Goal: Task Accomplishment & Management: Manage account settings

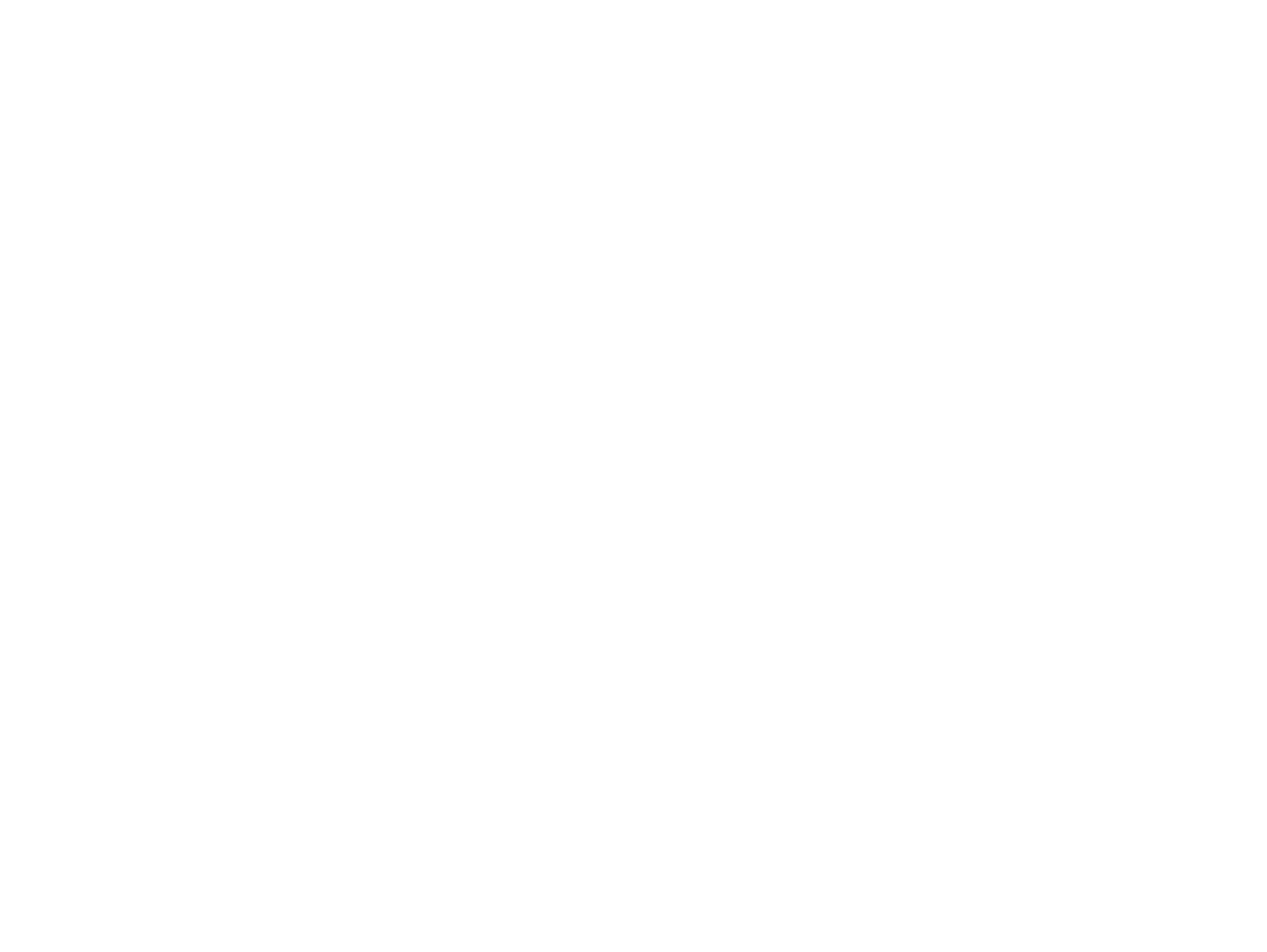
click at [0, 0] on input "Sign In" at bounding box center [0, 0] width 0 height 0
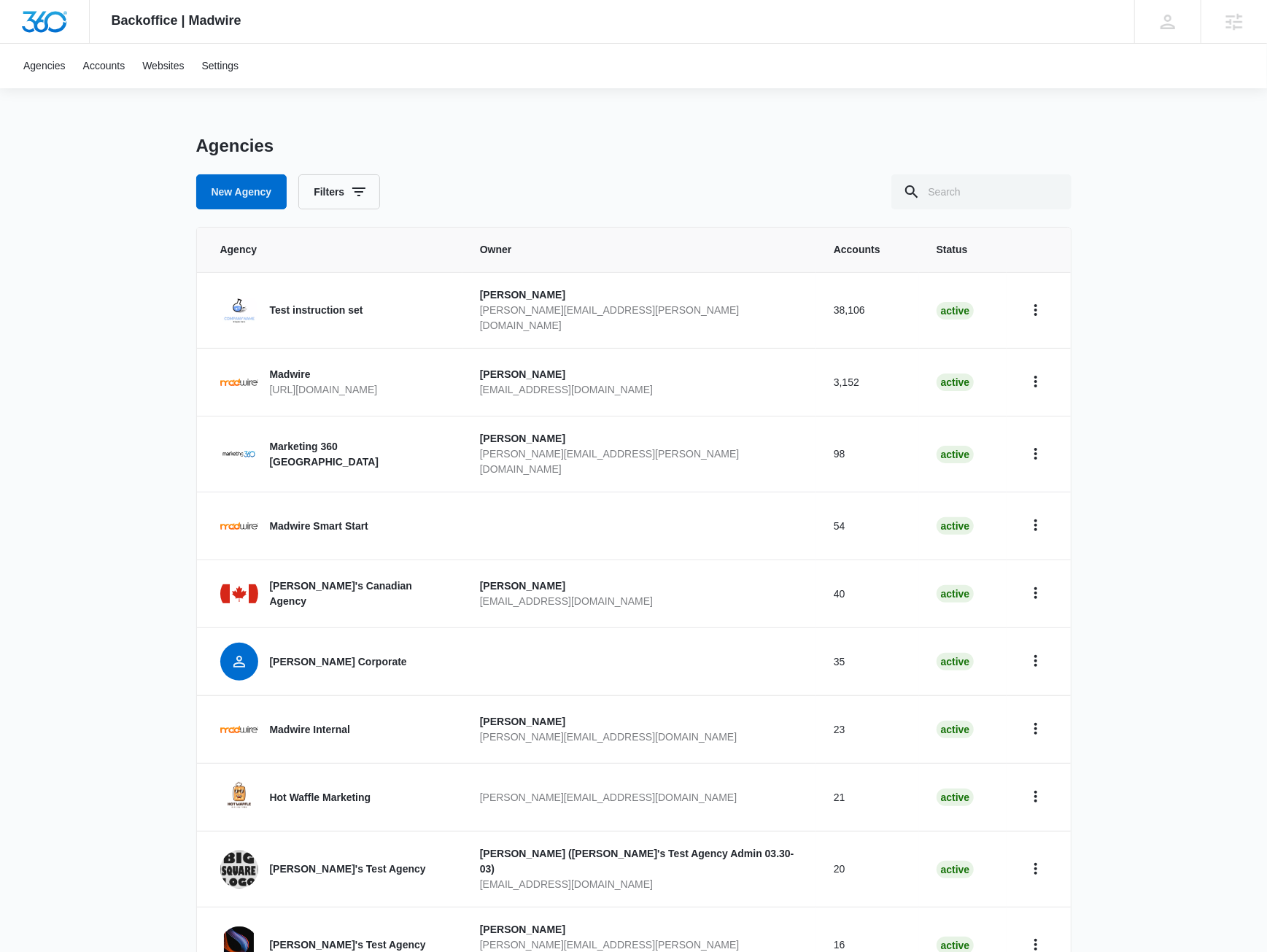
click at [76, 369] on div "Backoffice | Madwire Apps Settings JM Jake Meyer jake.meyer@madwire.com My Prof…" at bounding box center [634, 532] width 1267 height 1064
click at [120, 71] on link "Accounts" at bounding box center [104, 66] width 60 height 45
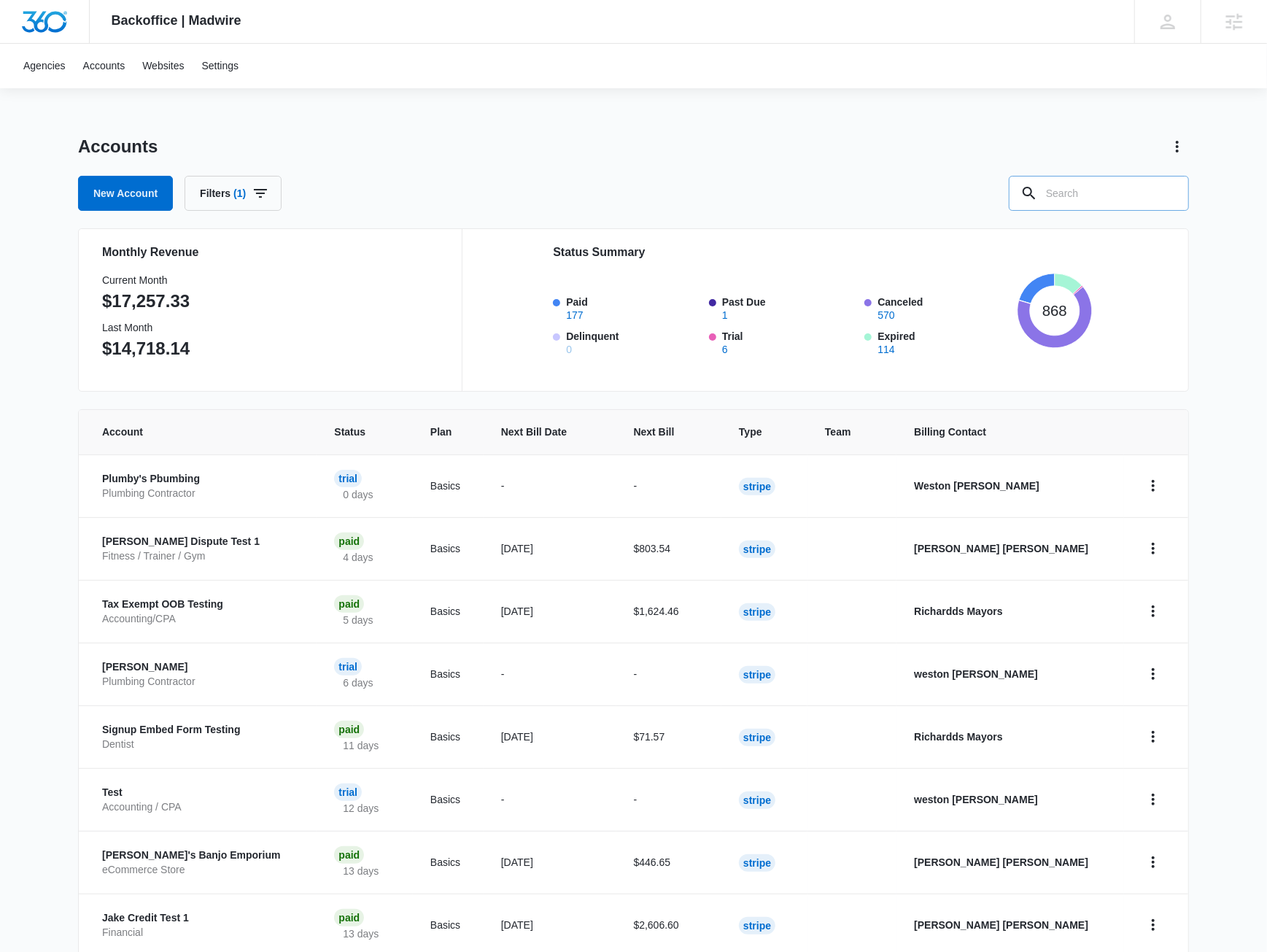
click at [1026, 185] on input "text" at bounding box center [1099, 193] width 180 height 35
paste input "A1AN40672764e8ede1106ec"
type input "A1AN40672764e8ede1106ec"
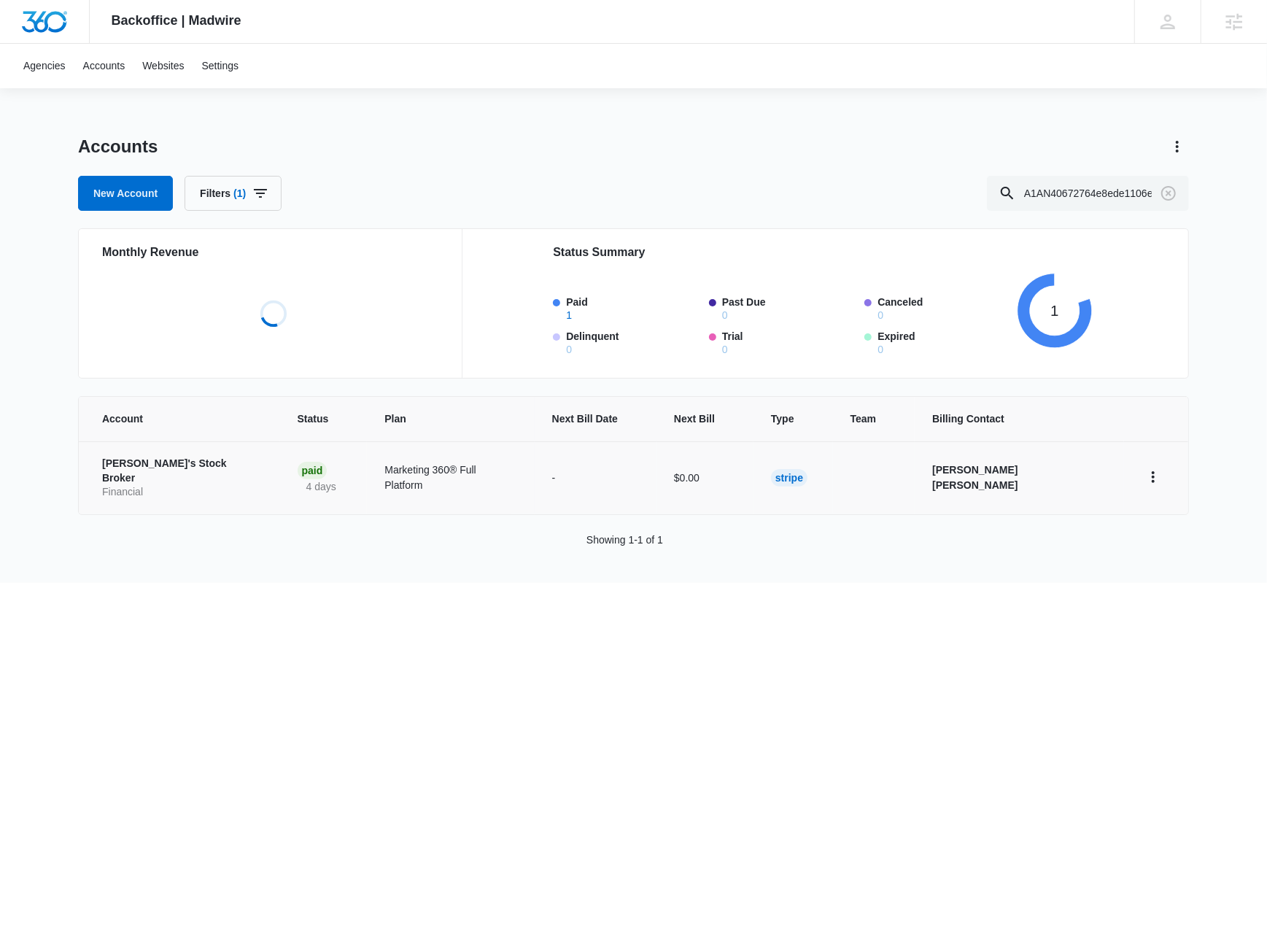
click at [174, 466] on p "Jake's Stock Broker" at bounding box center [182, 470] width 161 height 28
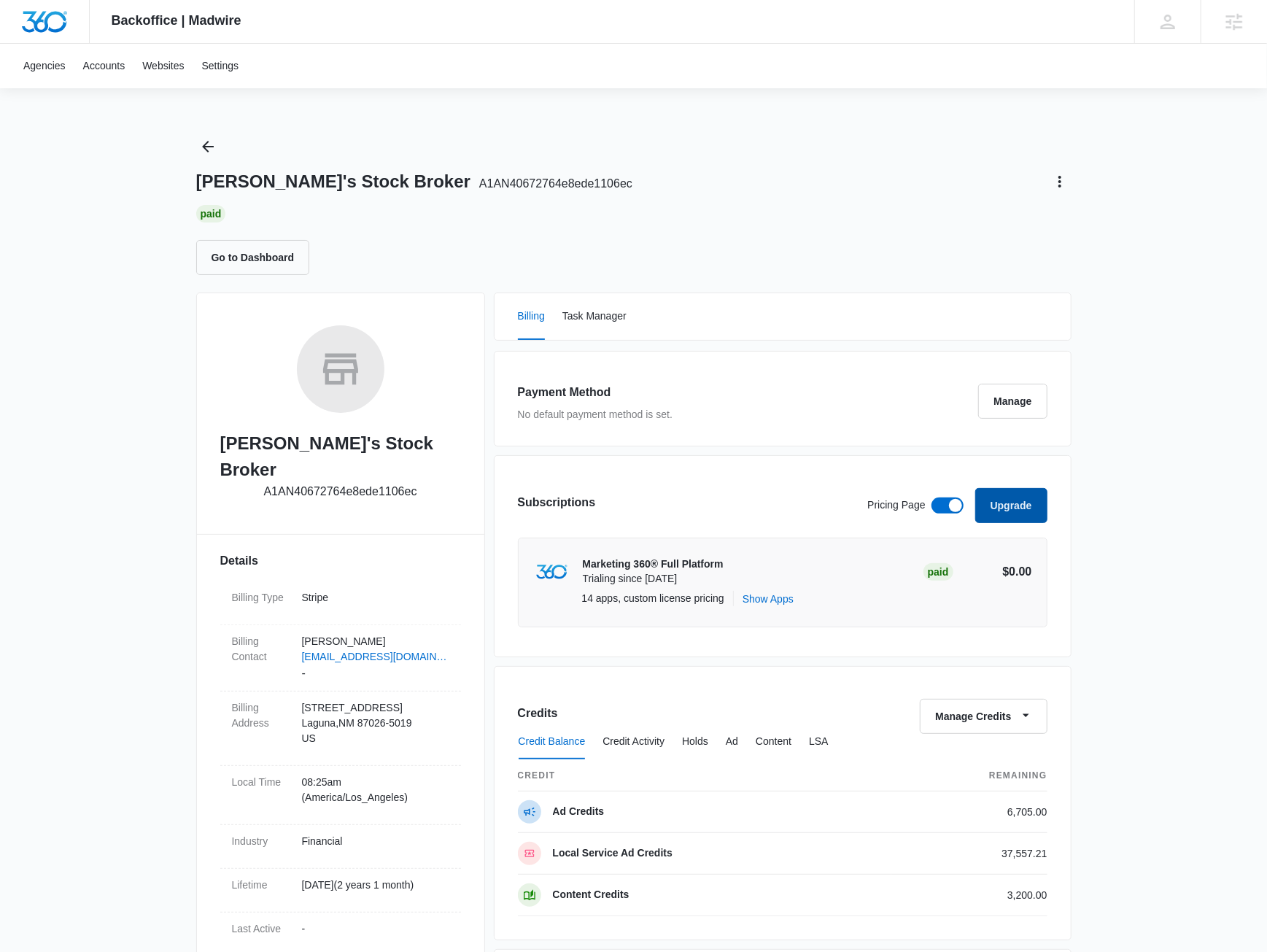
click at [998, 504] on button "Upgrade" at bounding box center [1012, 506] width 72 height 35
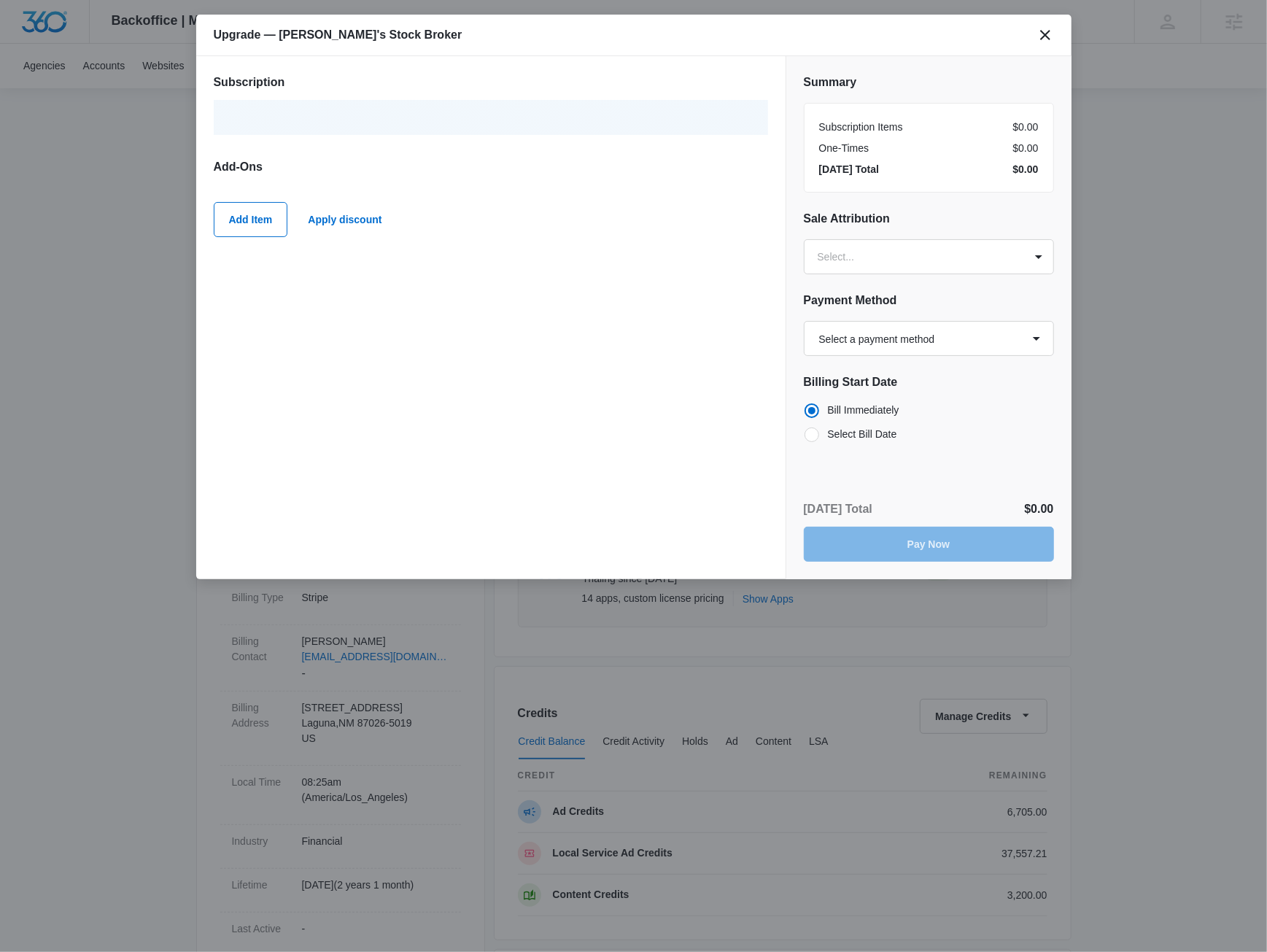
click at [1050, 26] on div "Upgrade — Jake's Stock Broker" at bounding box center [634, 35] width 875 height 41
click at [1044, 31] on icon "close" at bounding box center [1045, 35] width 17 height 17
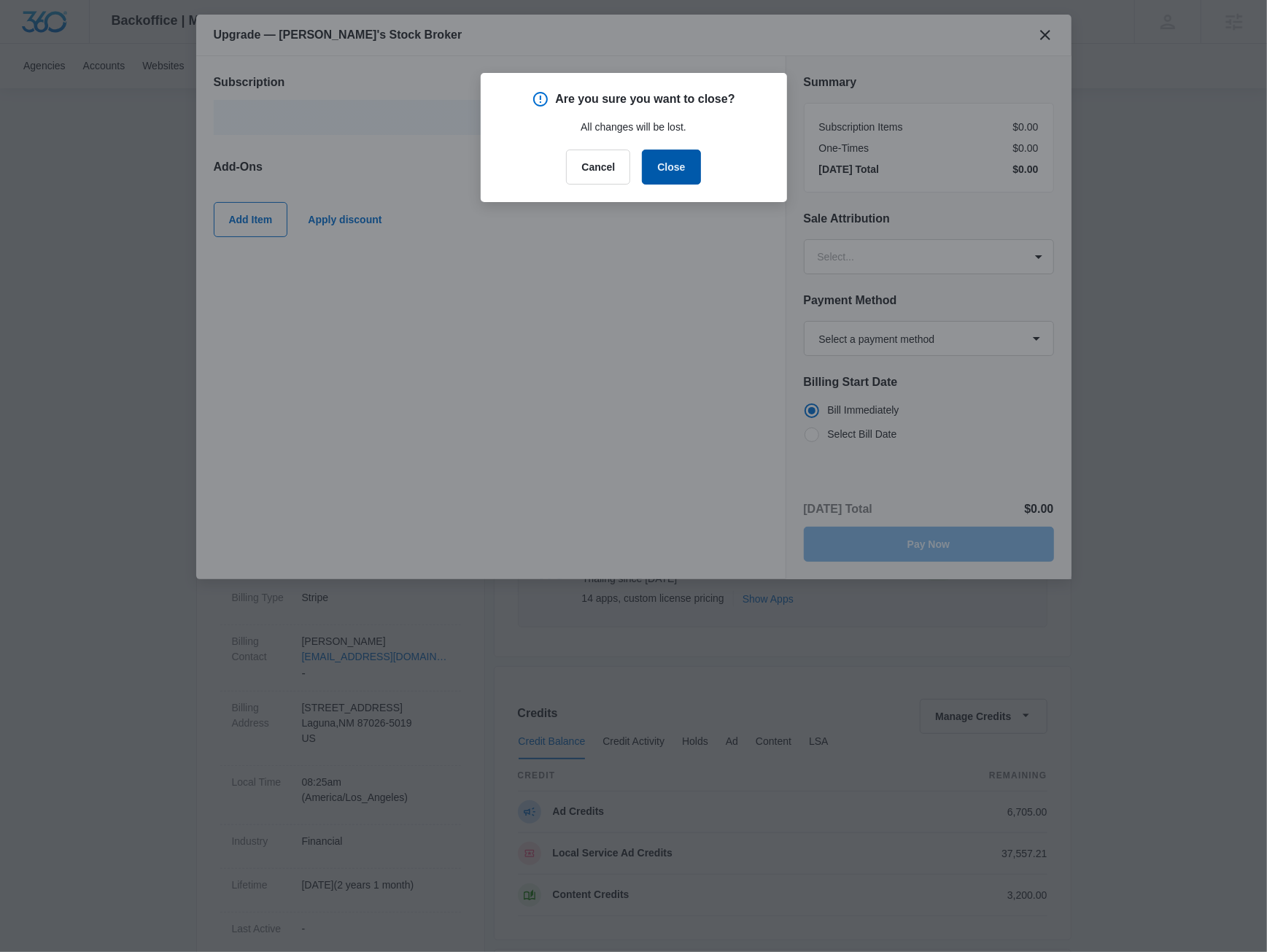
drag, startPoint x: 678, startPoint y: 176, endPoint x: 423, endPoint y: 163, distance: 255.3
click at [678, 176] on button "Close" at bounding box center [671, 167] width 59 height 35
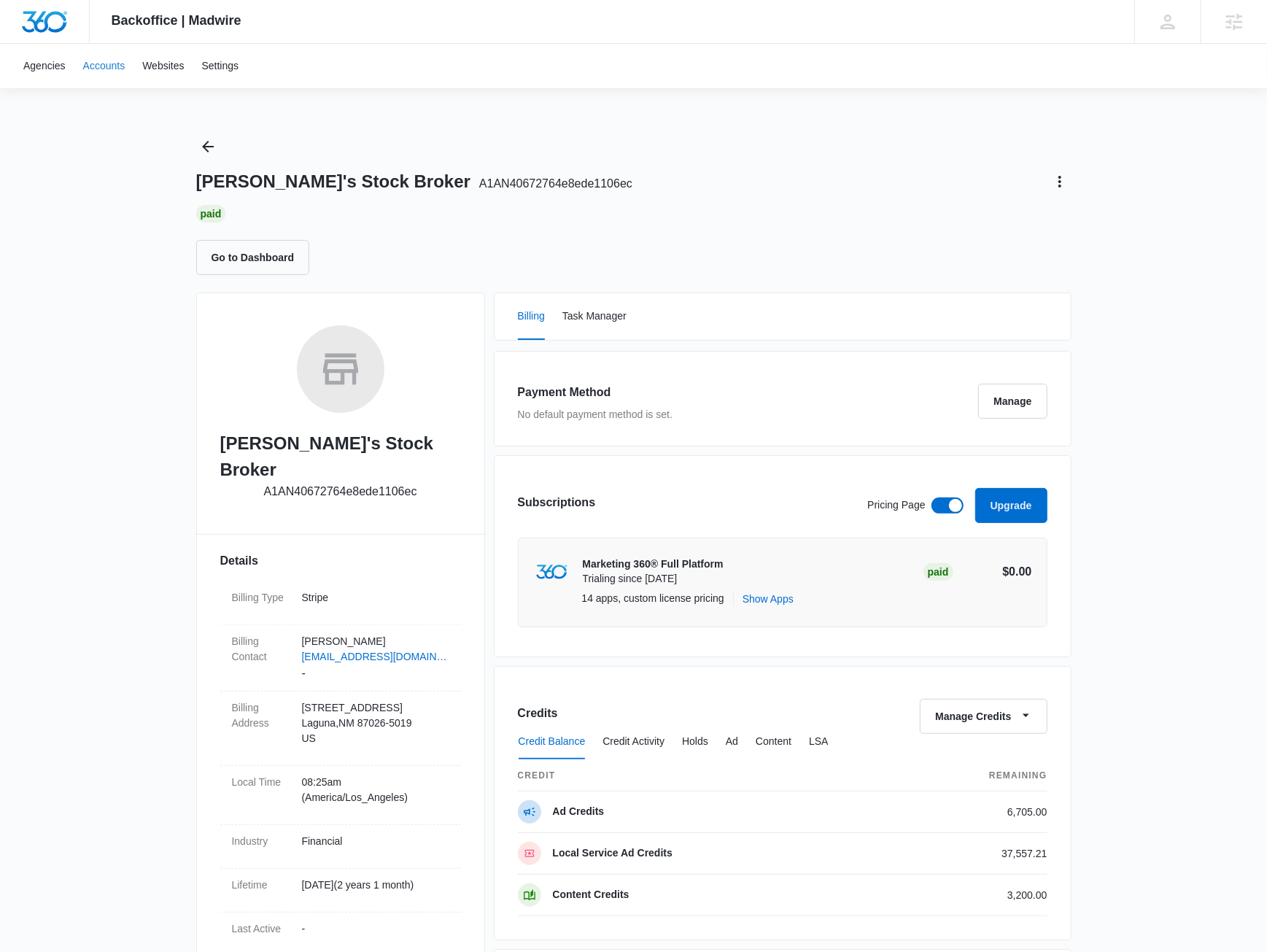
click at [108, 66] on link "Accounts" at bounding box center [104, 66] width 60 height 45
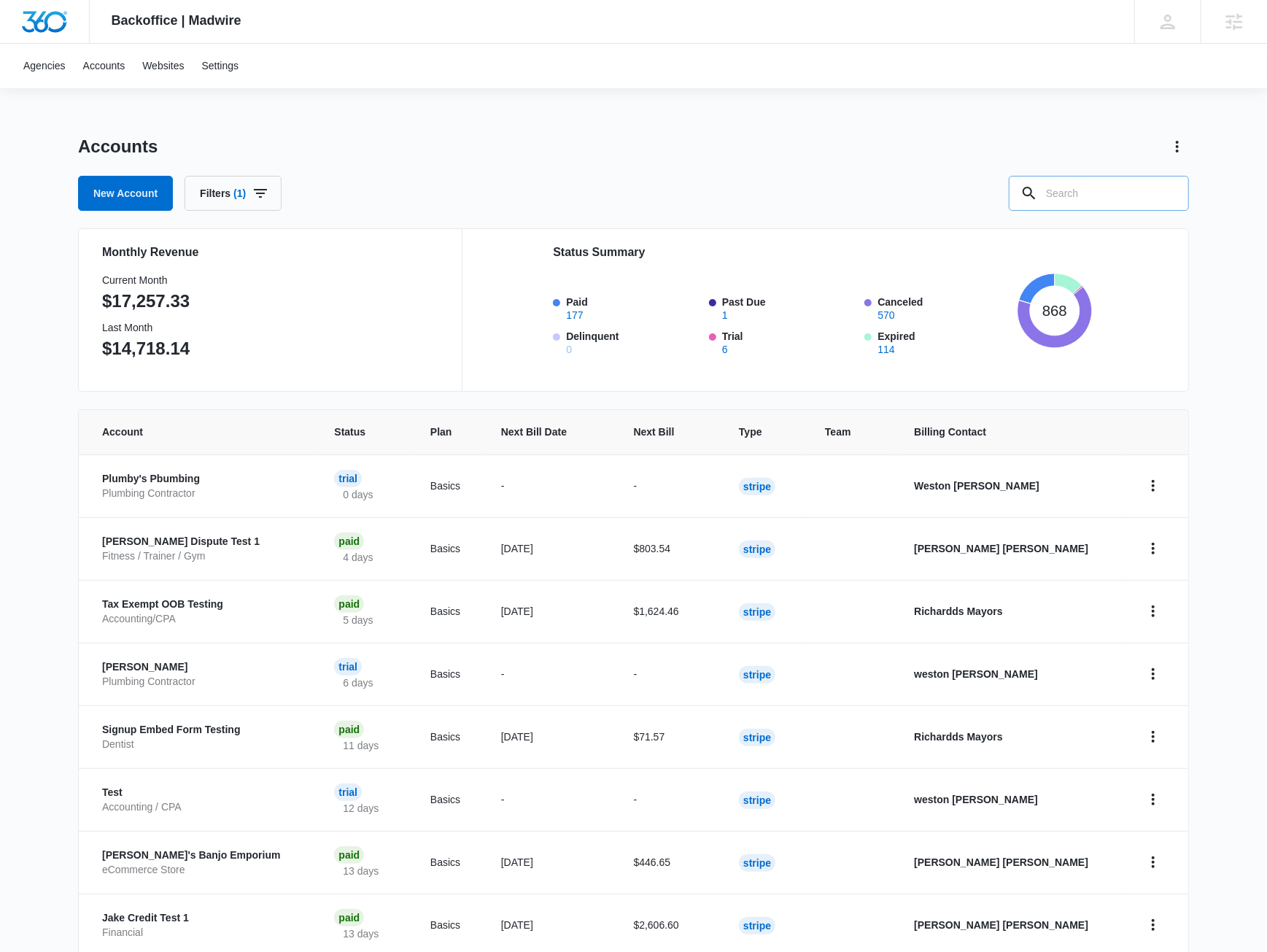
click at [1074, 191] on input "text" at bounding box center [1099, 193] width 180 height 35
paste input "A1AN29232864cbdb384e5d6"
type input "A1AN29232864cbdb384e5d6"
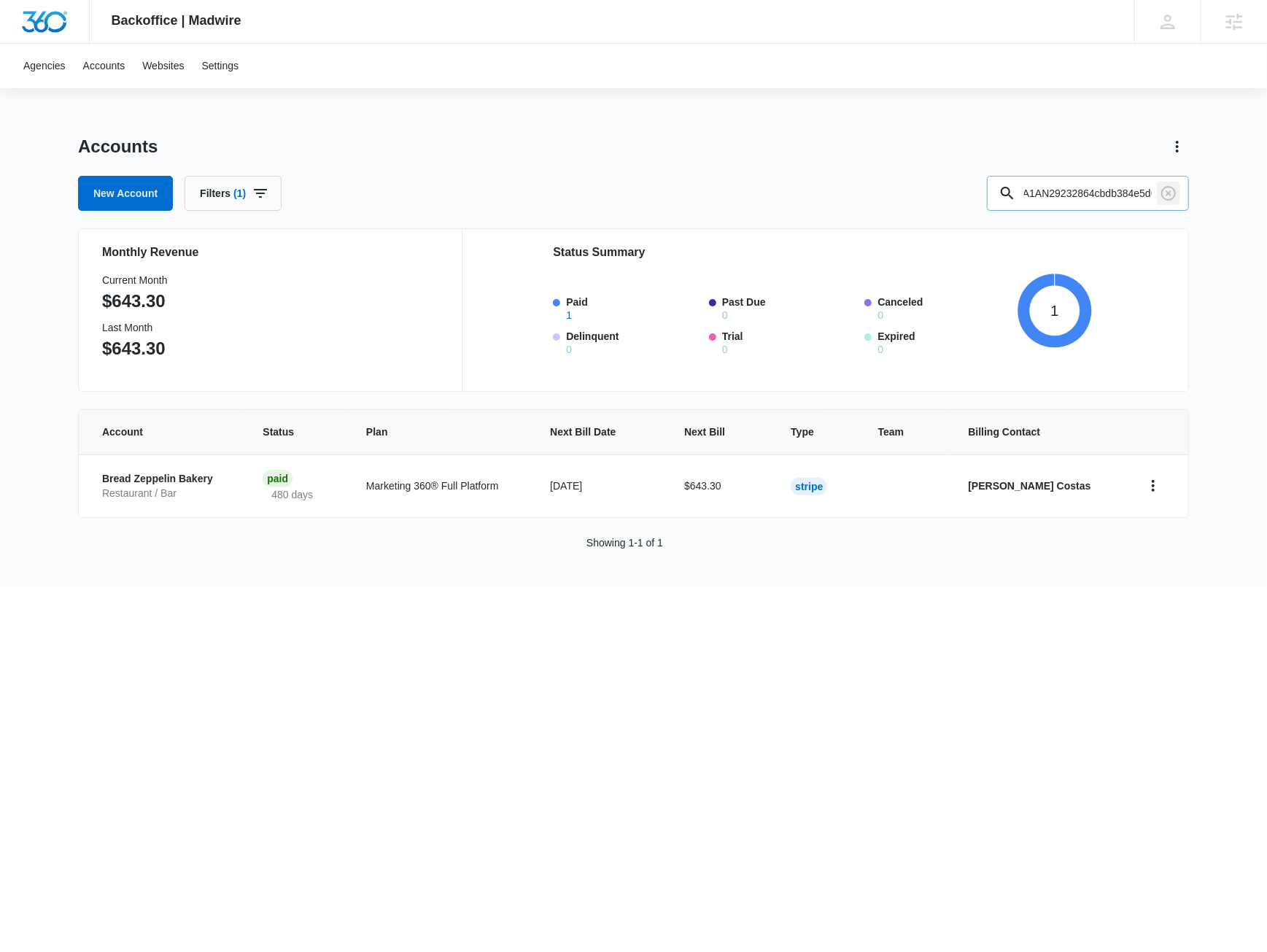
drag, startPoint x: 1172, startPoint y: 193, endPoint x: 1137, endPoint y: 192, distance: 35.0
click at [1169, 193] on icon "Clear" at bounding box center [1169, 193] width 17 height 17
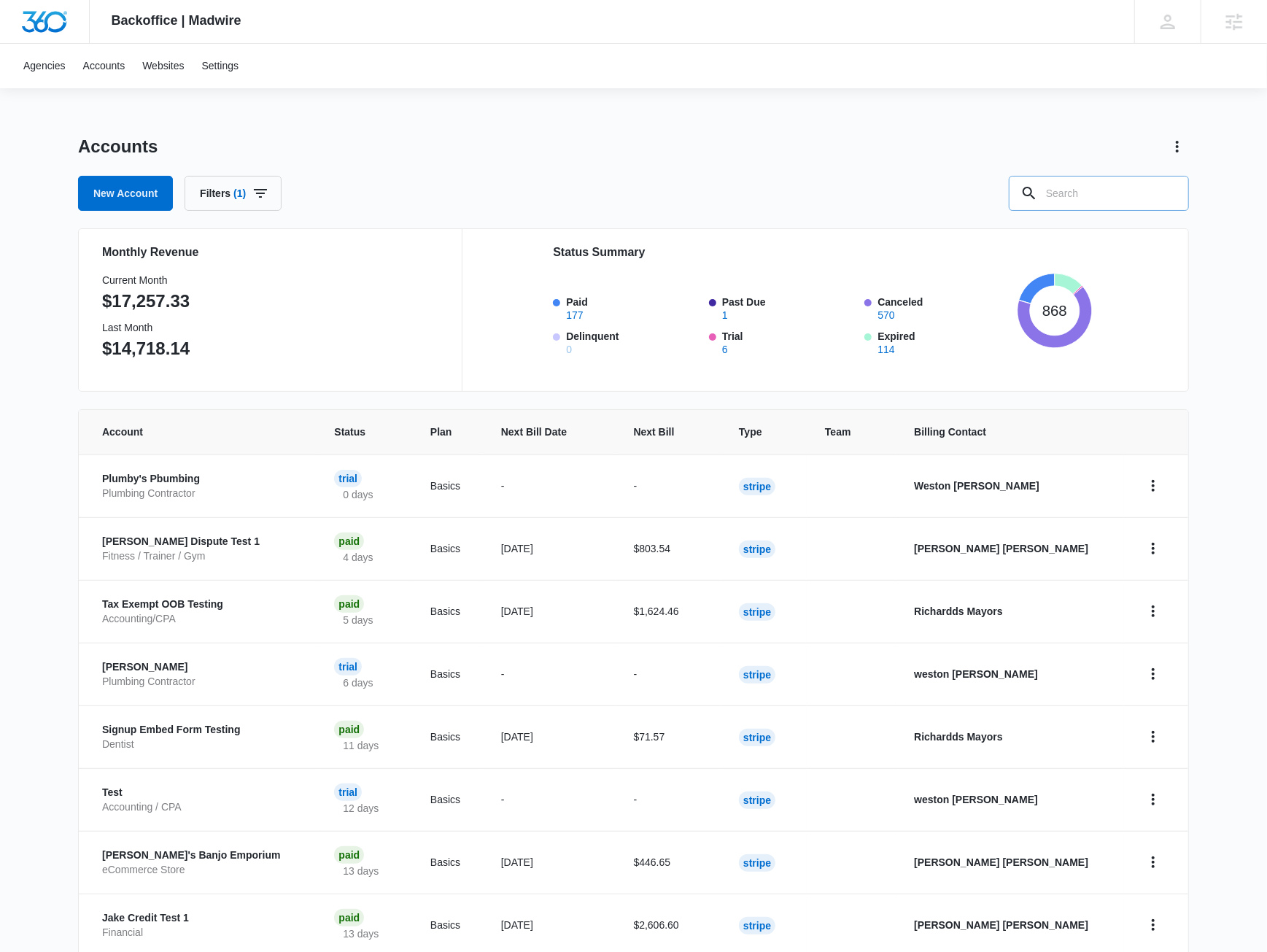
click at [1104, 190] on input "text" at bounding box center [1099, 193] width 180 height 35
type input "A1AN47608468e9458a02771"
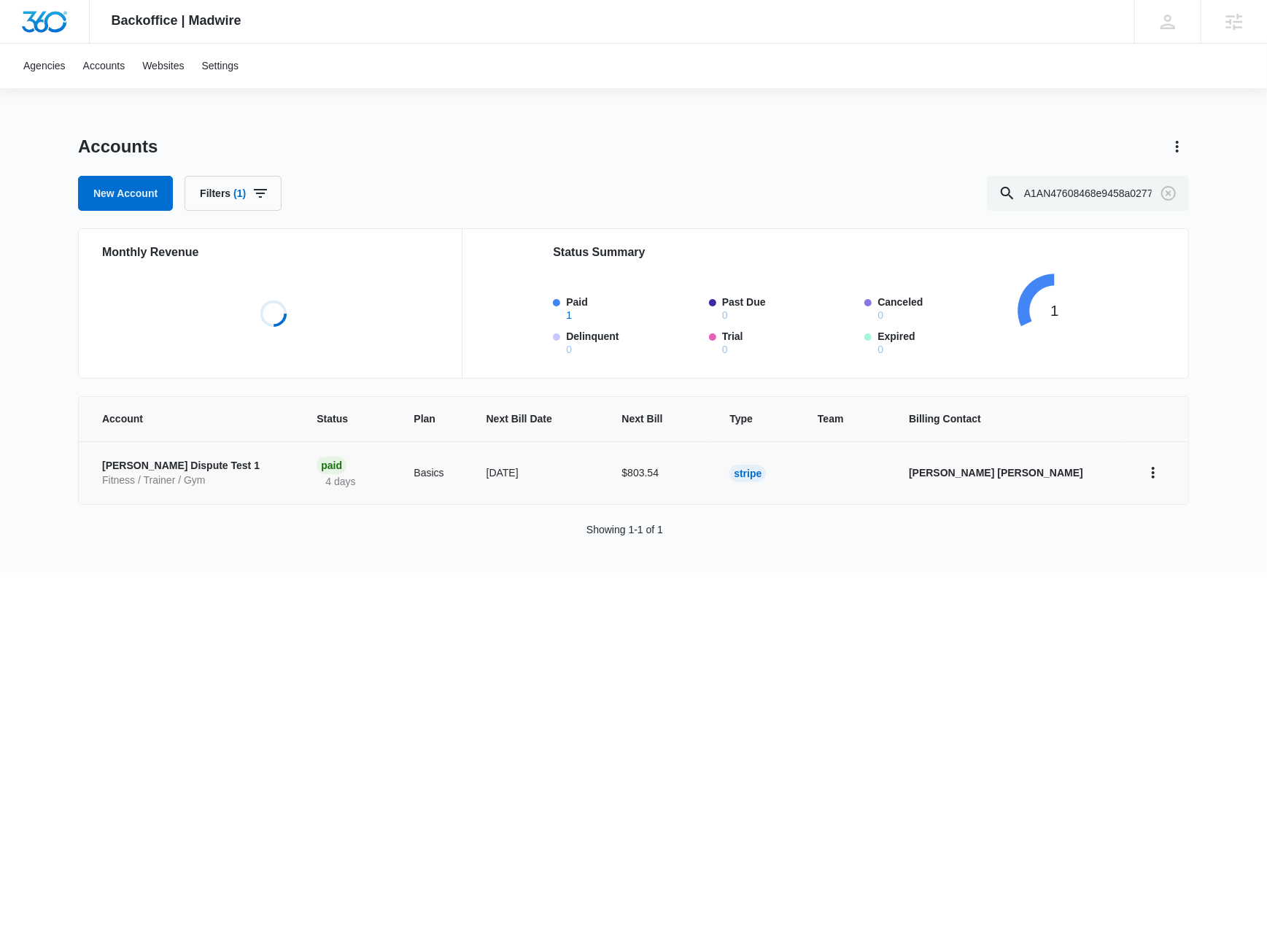
click at [194, 470] on p "[PERSON_NAME] Dispute Test 1" at bounding box center [192, 466] width 180 height 15
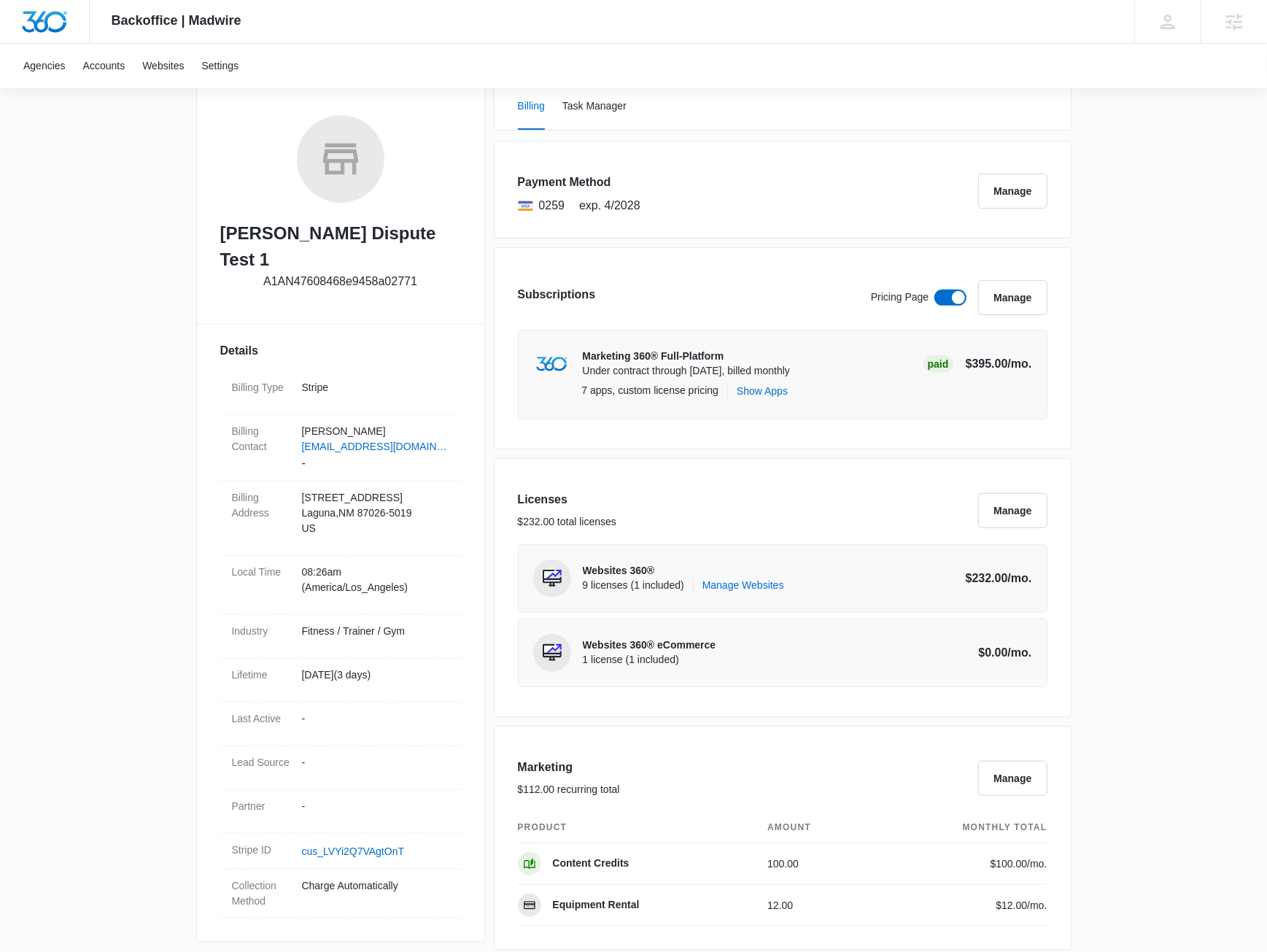
scroll to position [315, 0]
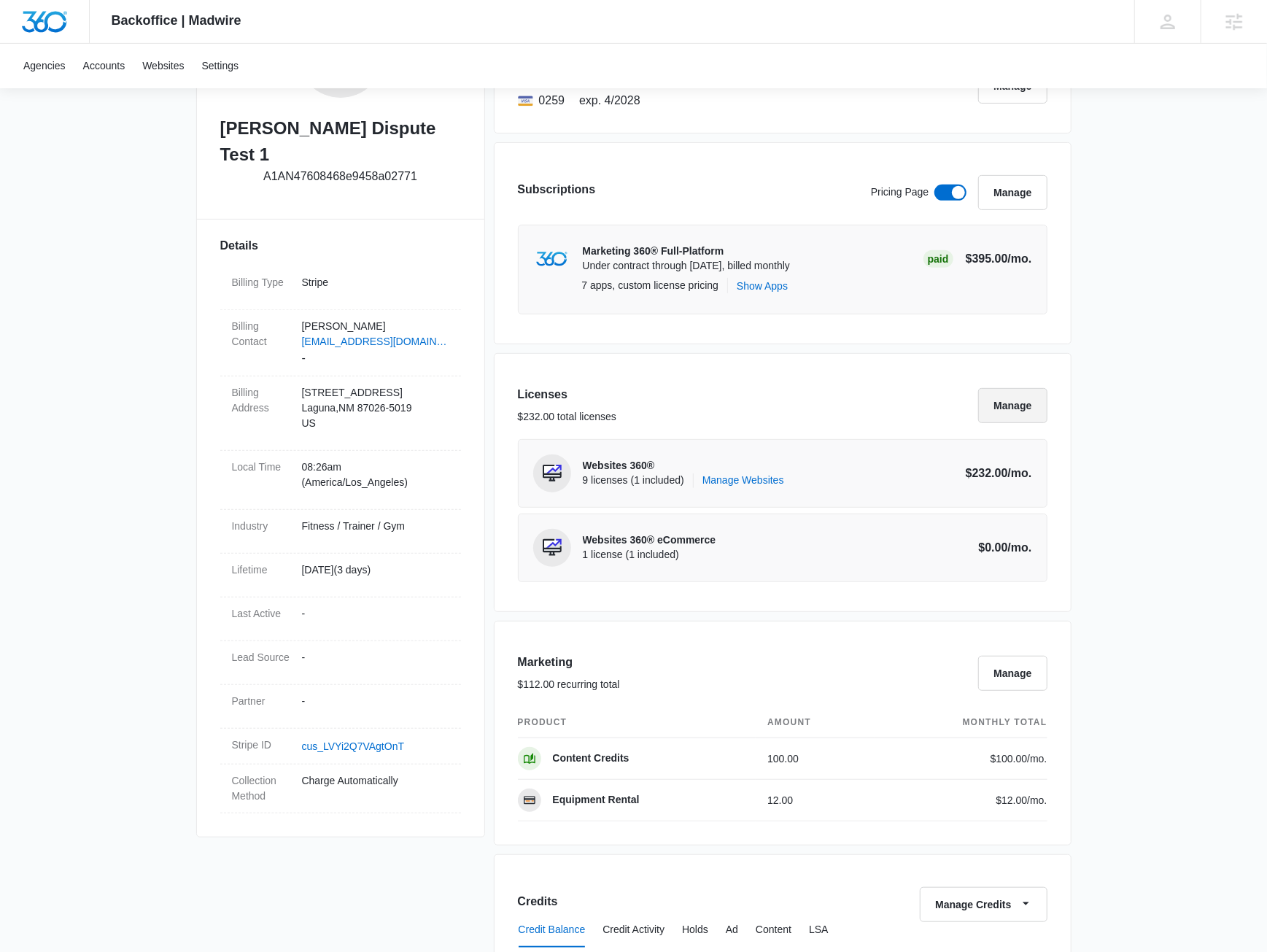
click at [1022, 408] on button "Manage" at bounding box center [1012, 406] width 68 height 35
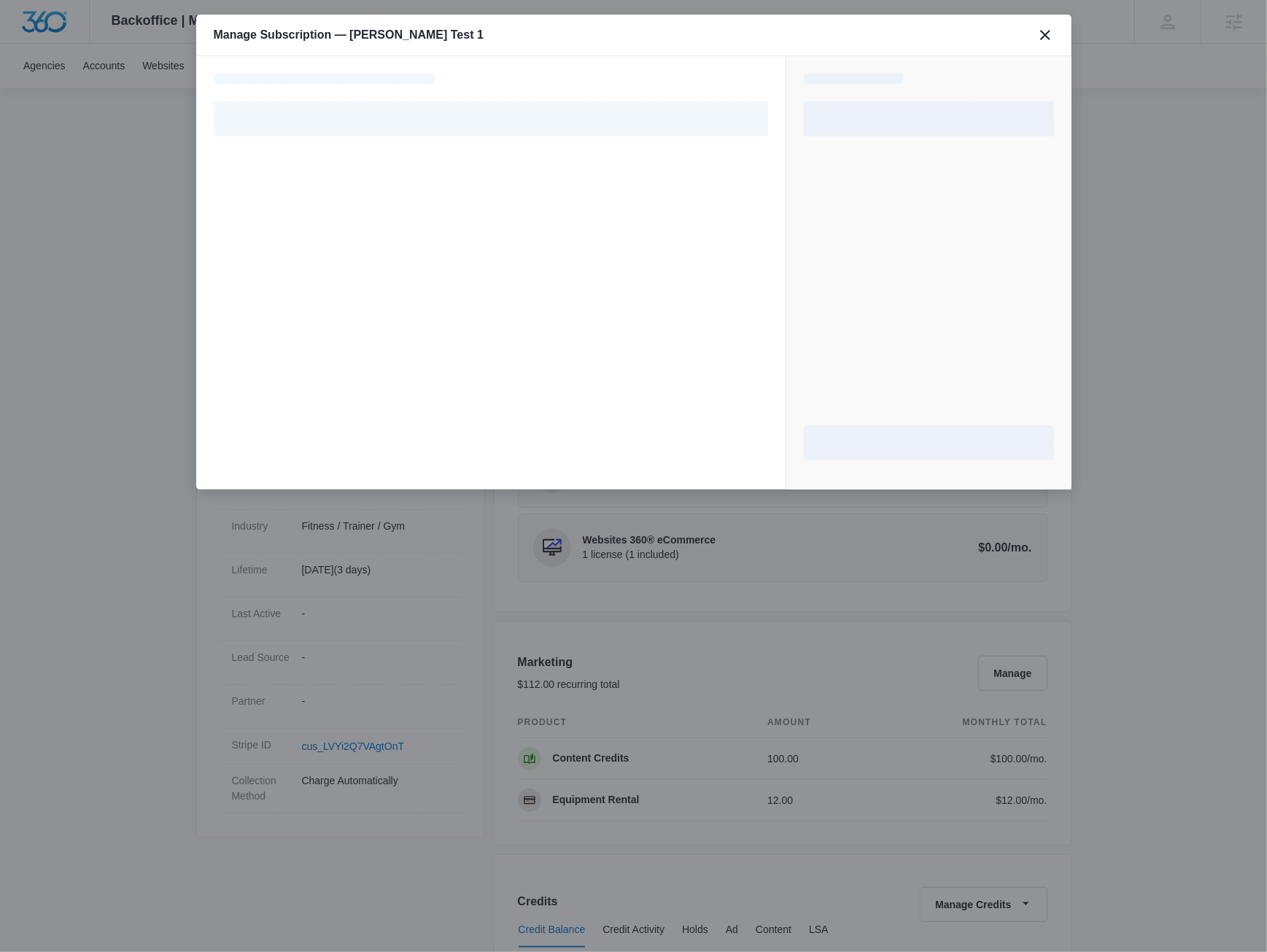
select select "pm_1SGkjsA4n8RTgNjUZX9Ez352"
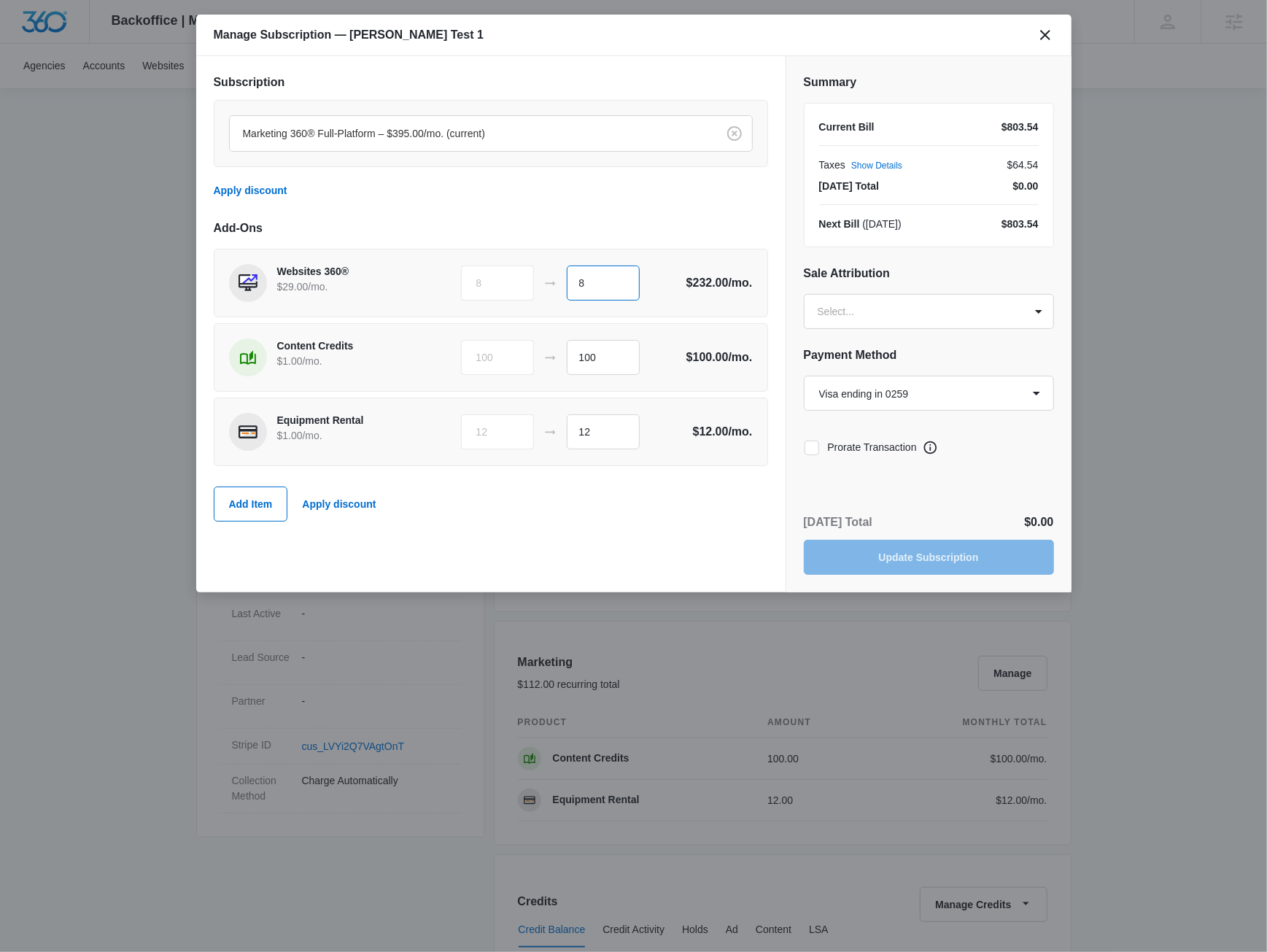
click at [605, 282] on input "8" at bounding box center [603, 283] width 73 height 35
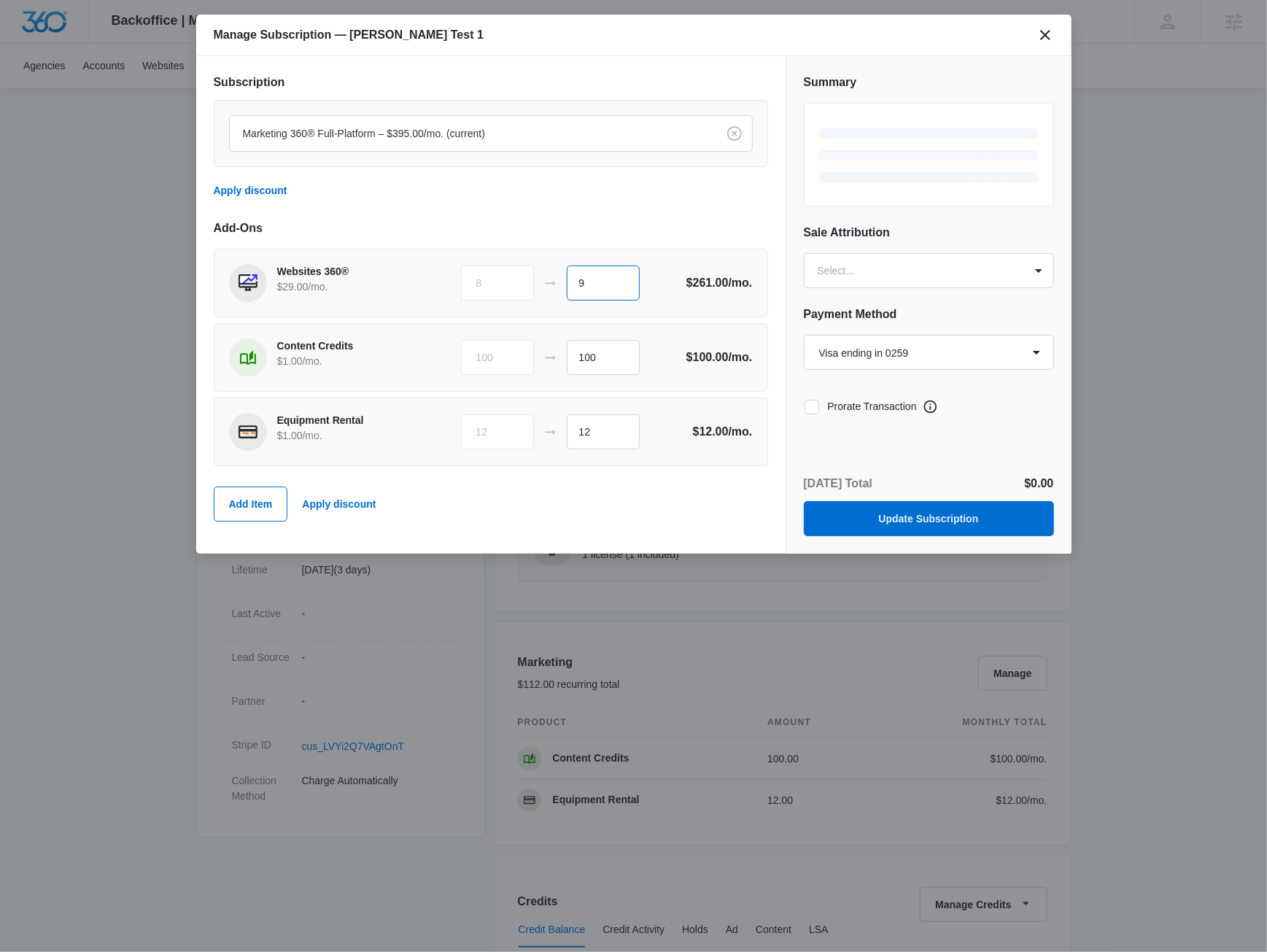
type input "9"
click at [543, 191] on div "Marketing 360® Full-Platform – $395.00/mo. (current) Apply discount" at bounding box center [491, 154] width 554 height 108
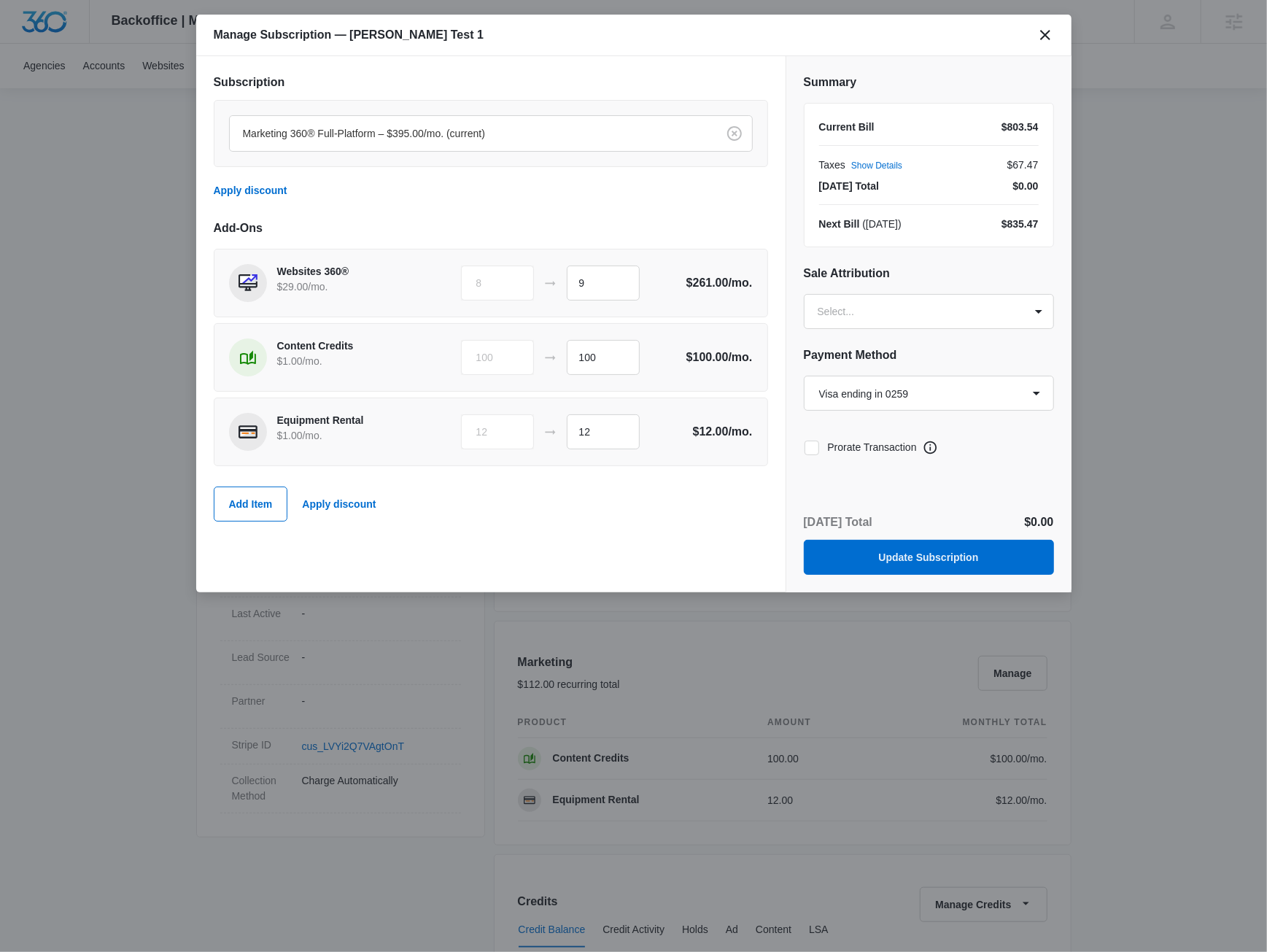
click at [814, 446] on icon at bounding box center [811, 447] width 13 height 13
click at [804, 447] on input "Prorate Transaction" at bounding box center [804, 447] width 1 height 1
checkbox input "true"
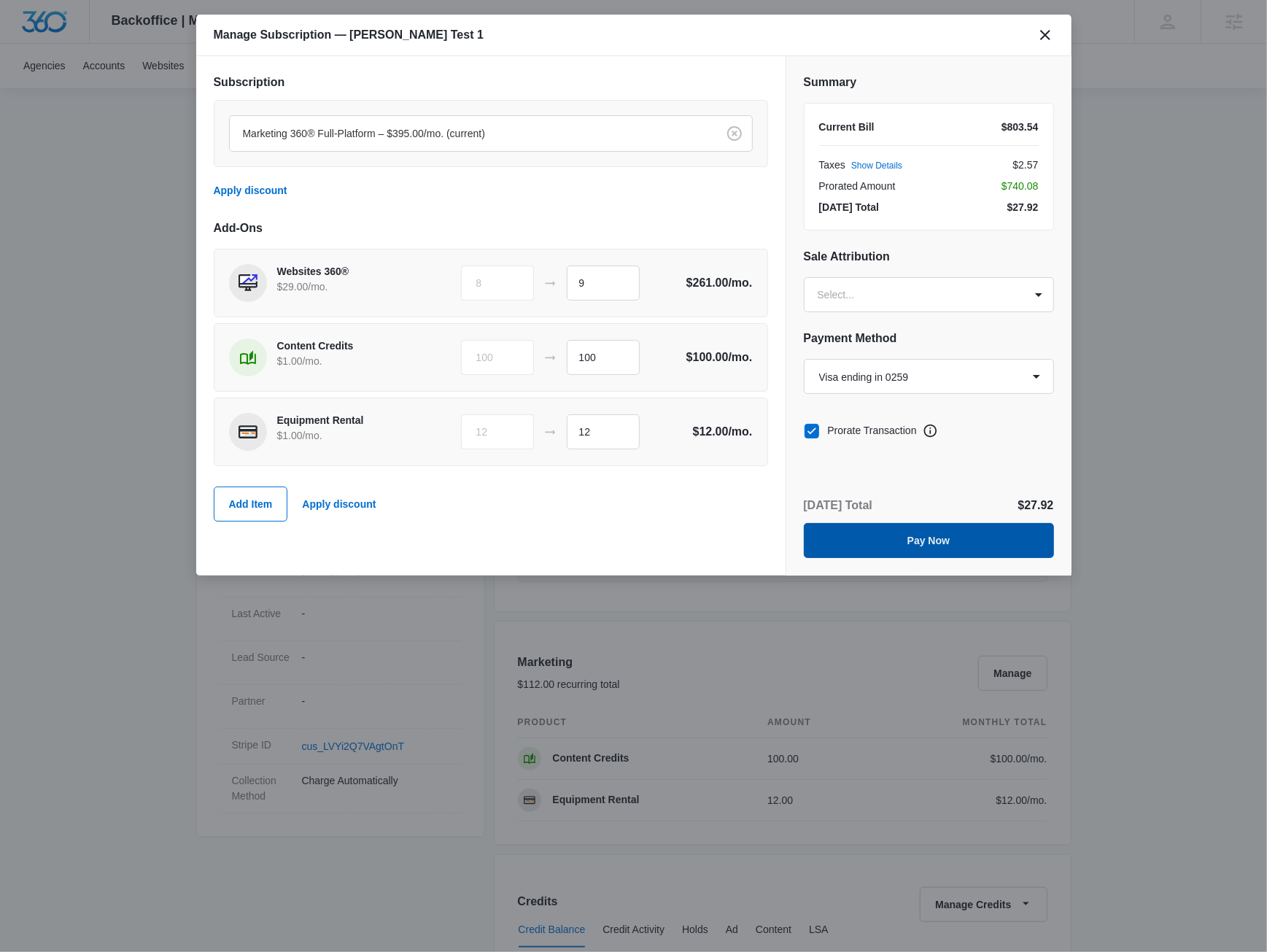
click at [917, 533] on button "Pay Now" at bounding box center [930, 540] width 250 height 35
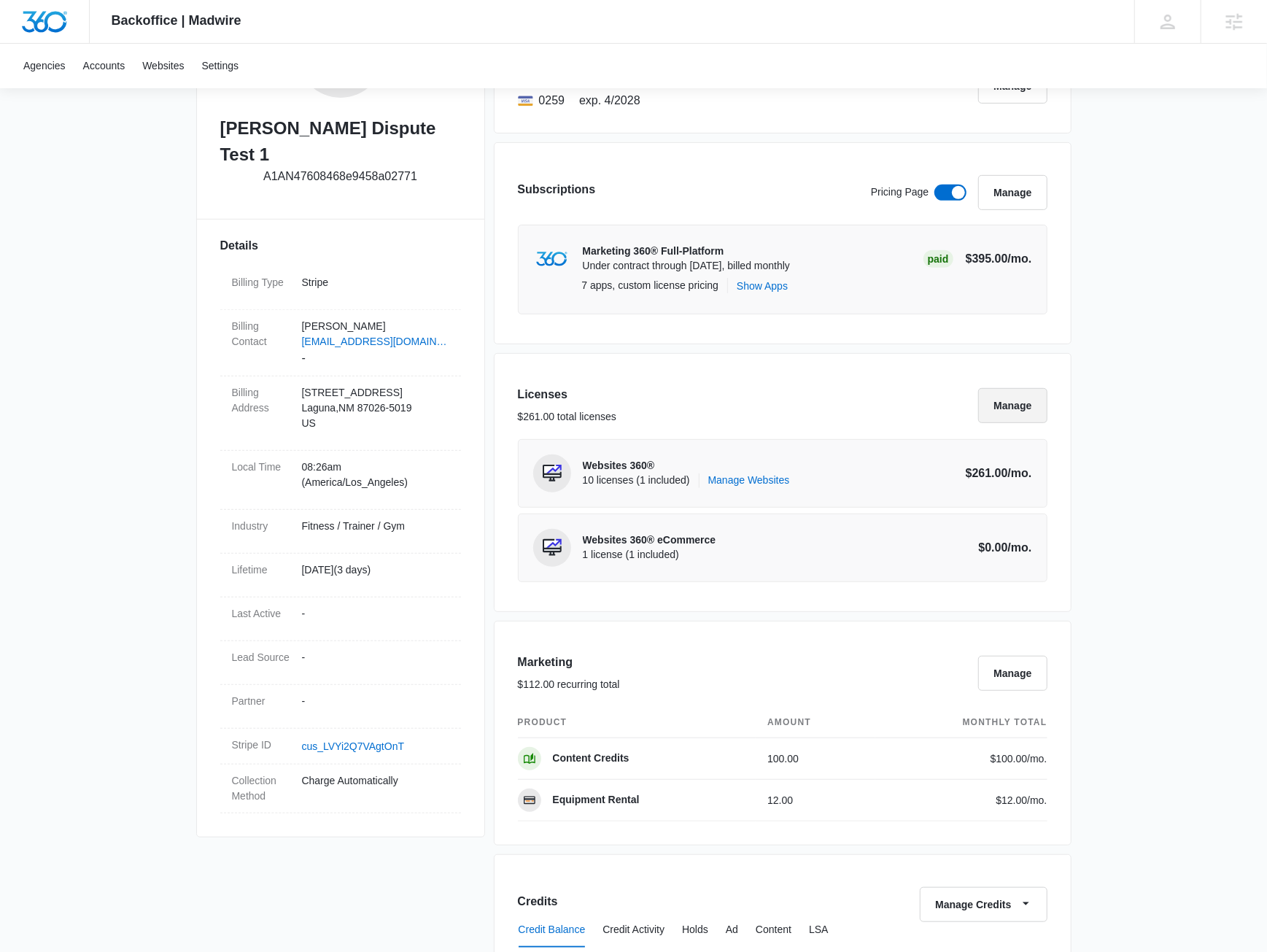
click at [1022, 392] on button "Manage" at bounding box center [1012, 406] width 68 height 35
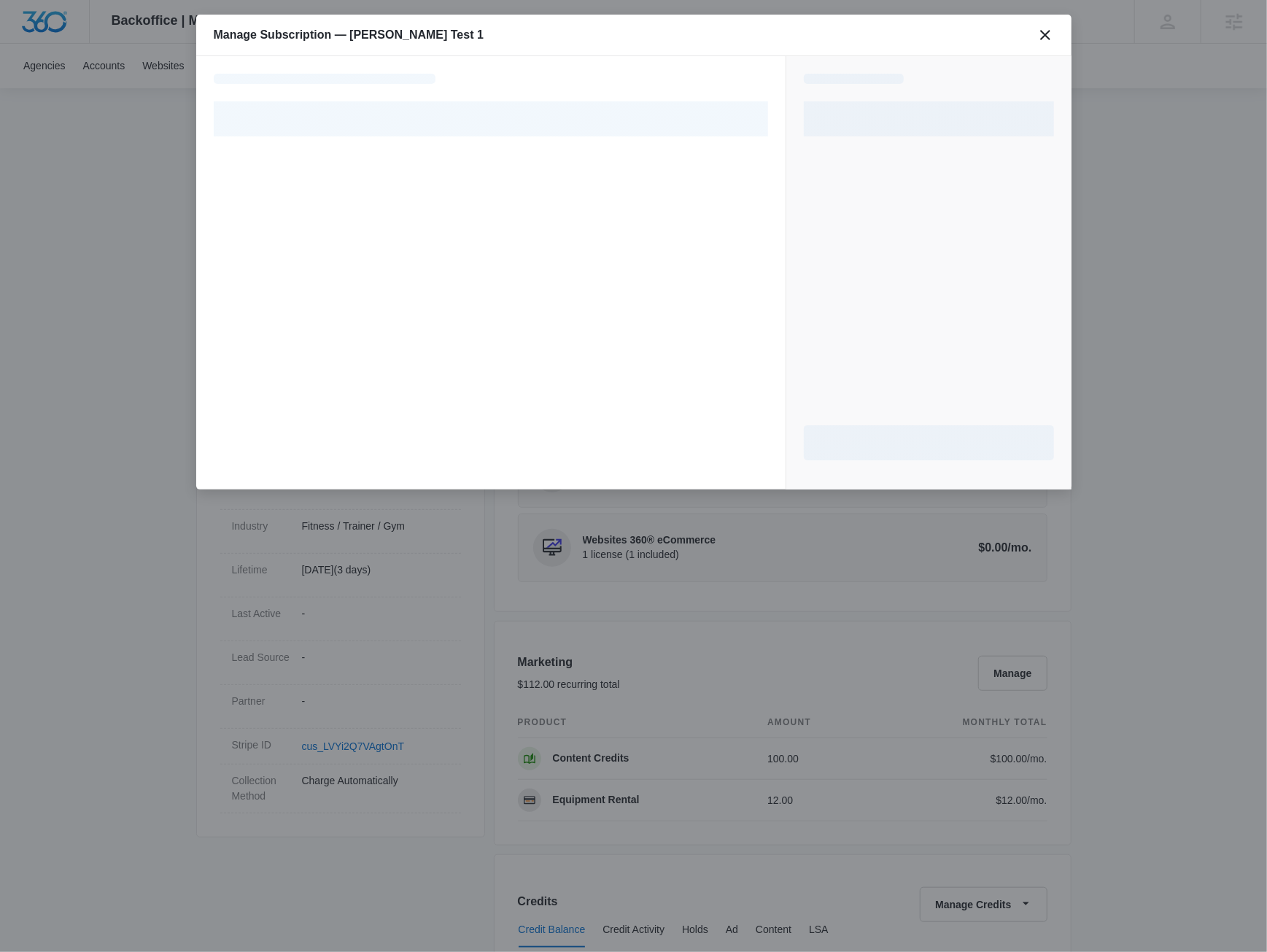
select select "pm_1SGkjsA4n8RTgNjUZX9Ez352"
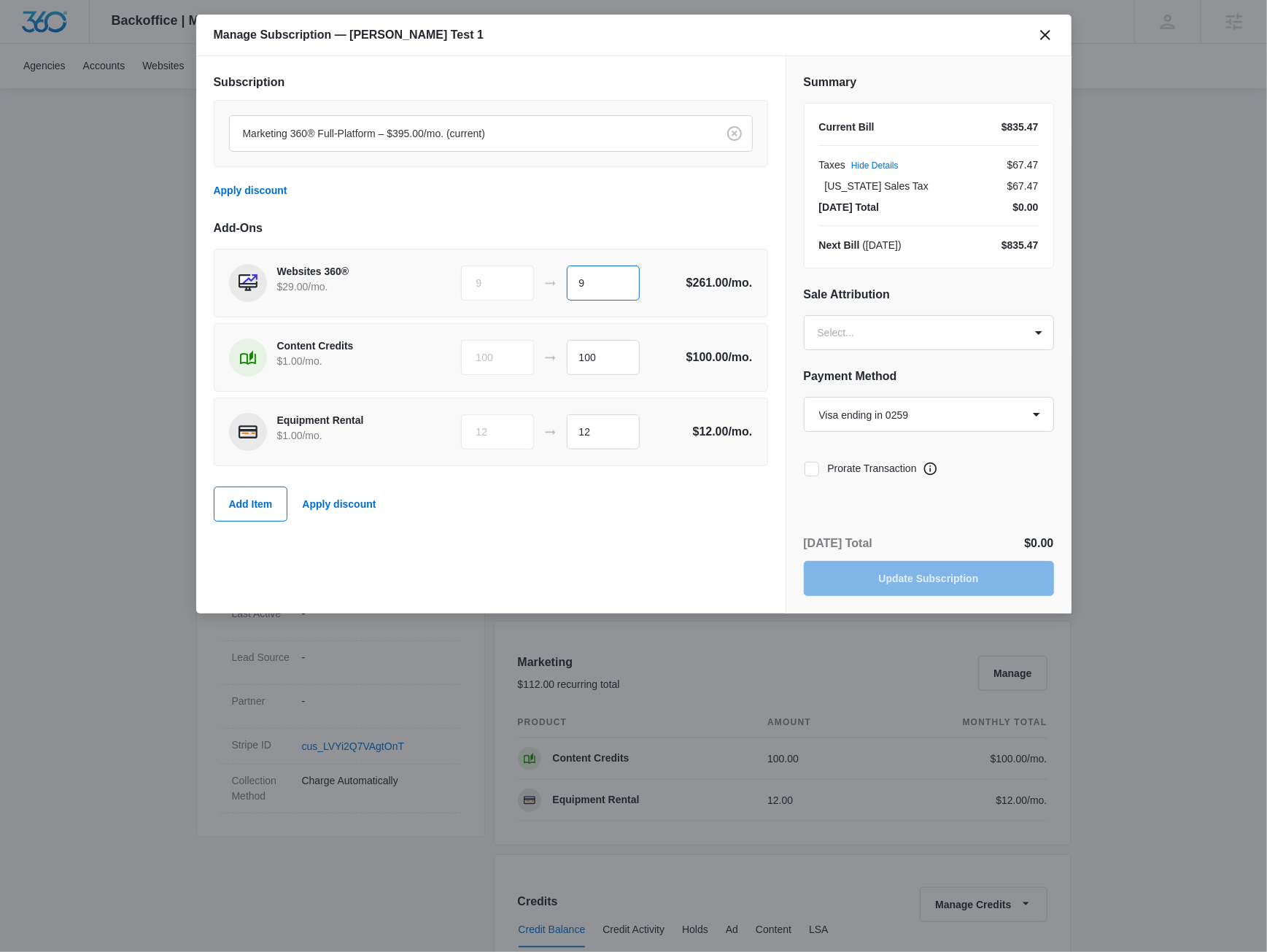
click at [615, 287] on input "9" at bounding box center [603, 283] width 73 height 35
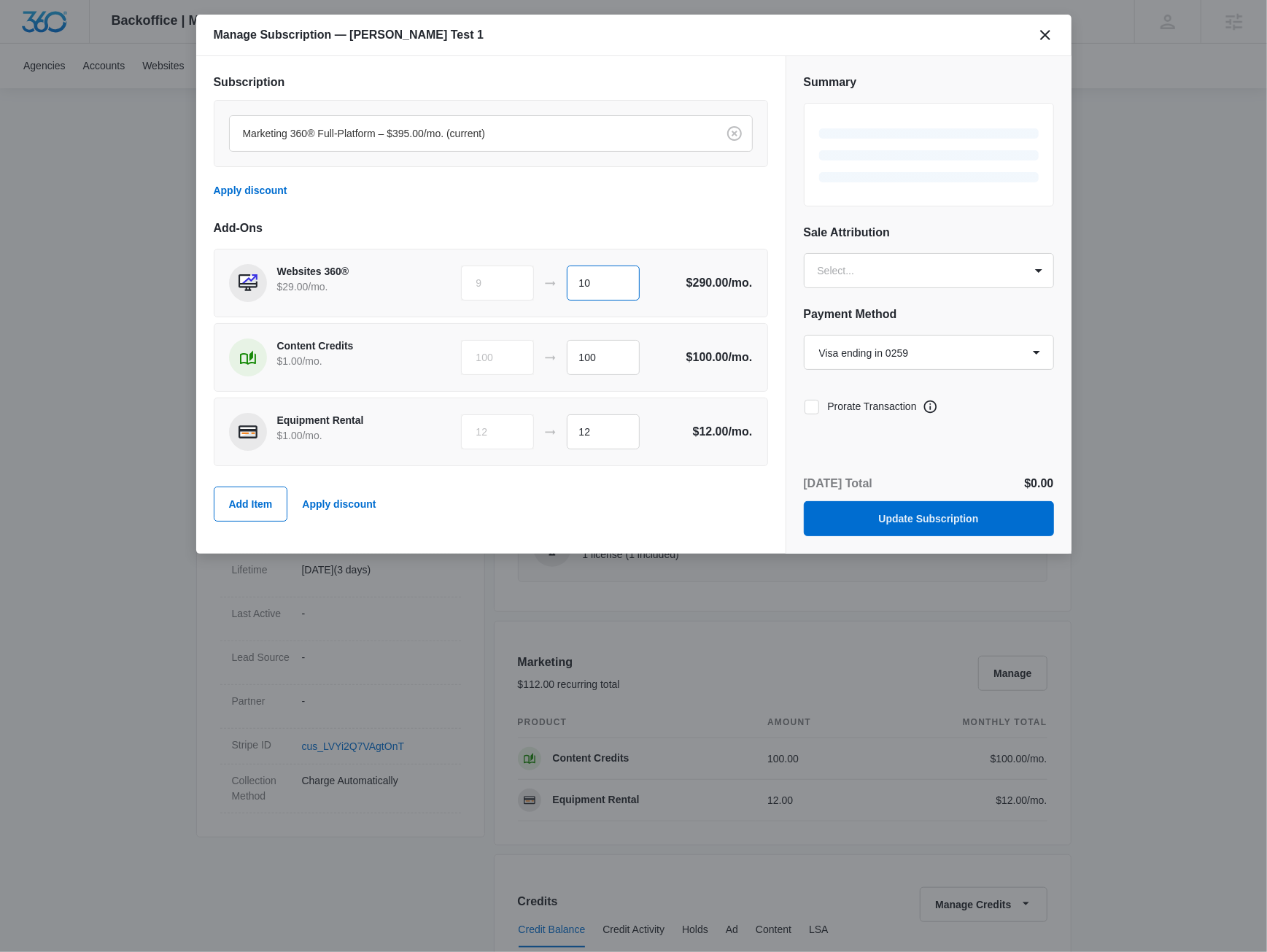
type input "10"
click at [643, 196] on div "Marketing 360® Full-Platform – $395.00/mo. (current) Apply discount" at bounding box center [491, 154] width 554 height 108
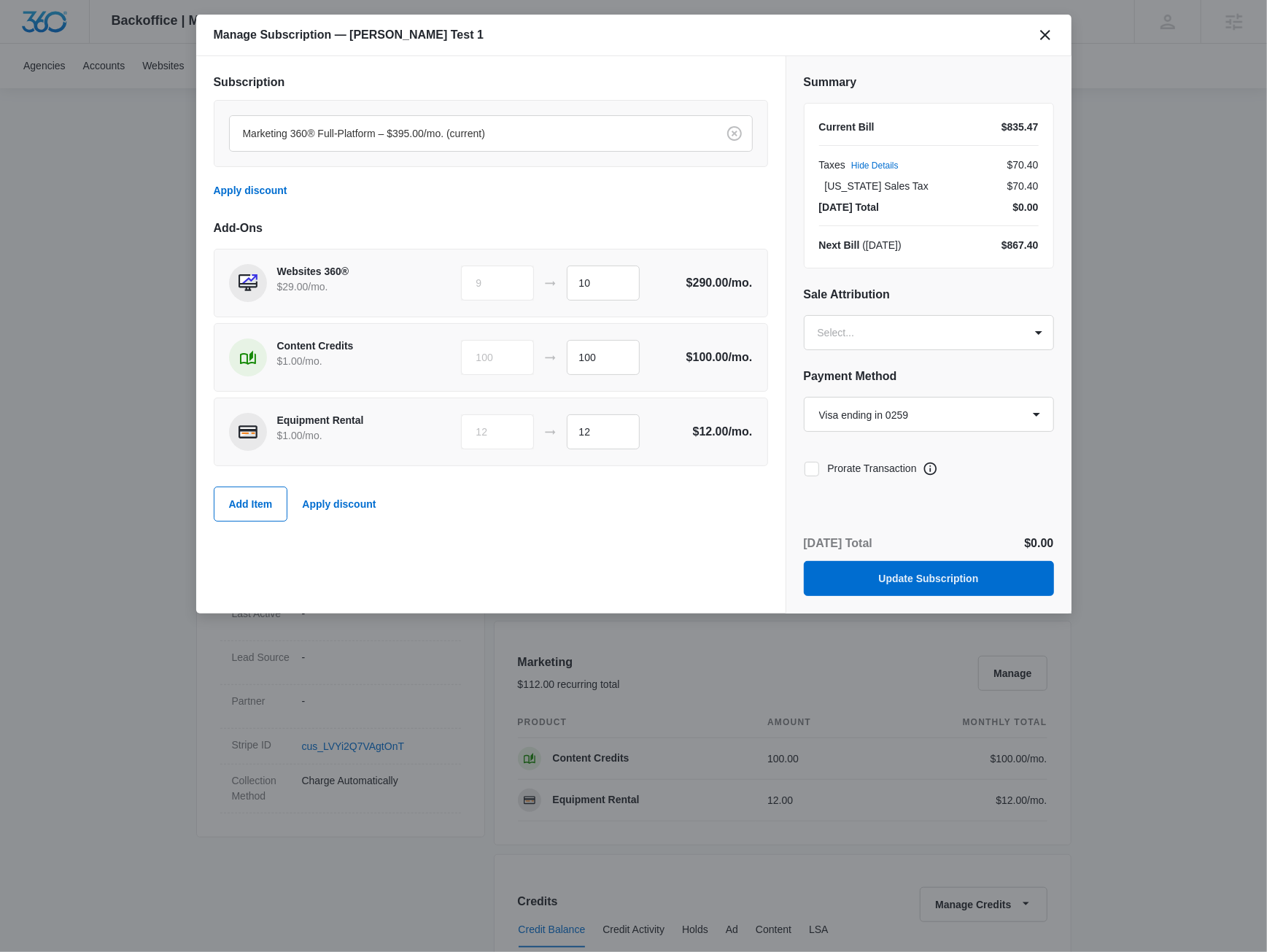
click at [813, 463] on icon at bounding box center [811, 469] width 13 height 13
click at [804, 469] on input "Prorate Transaction" at bounding box center [804, 469] width 1 height 1
checkbox input "true"
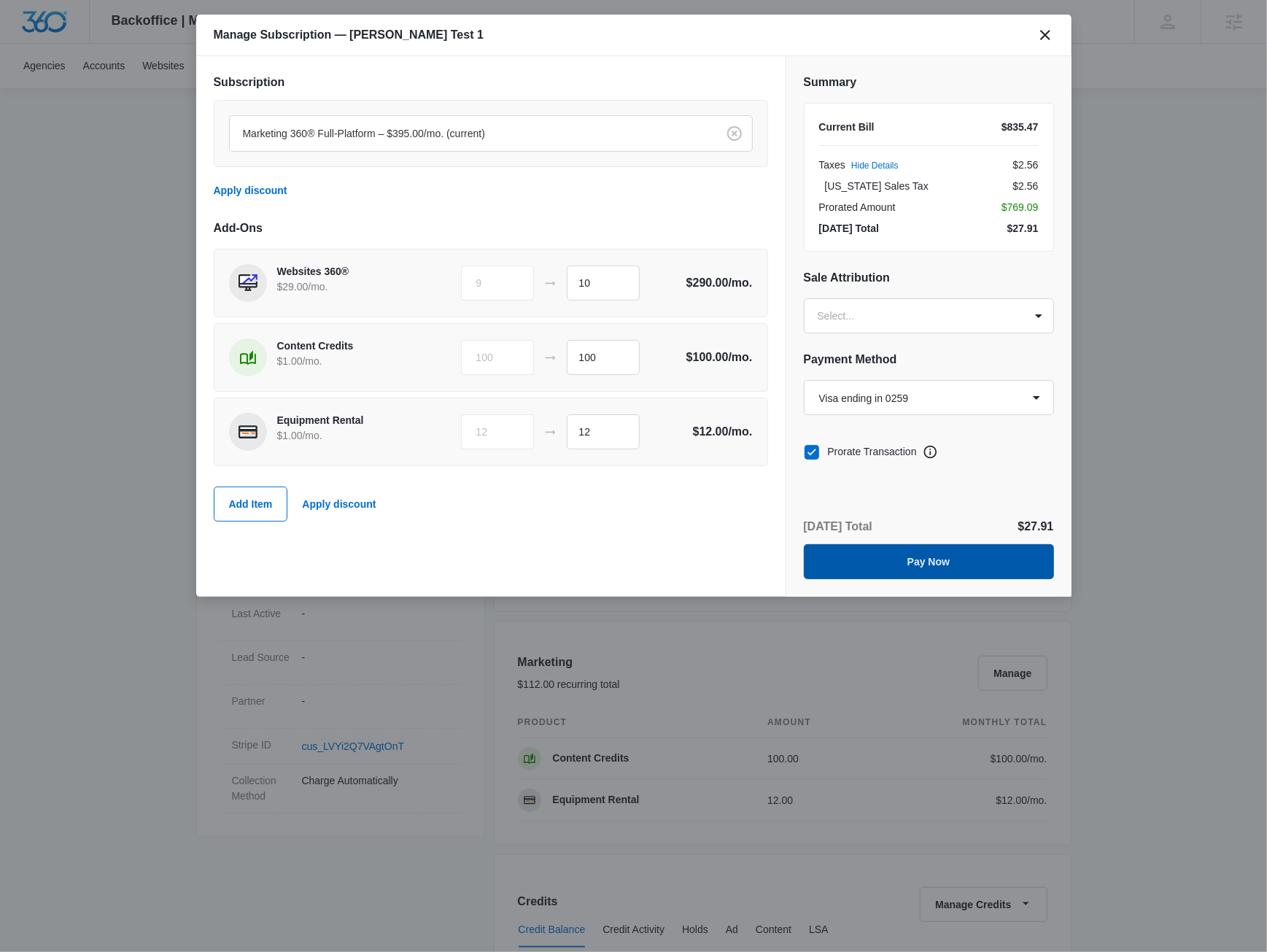
click at [849, 569] on button "Pay Now" at bounding box center [930, 562] width 250 height 35
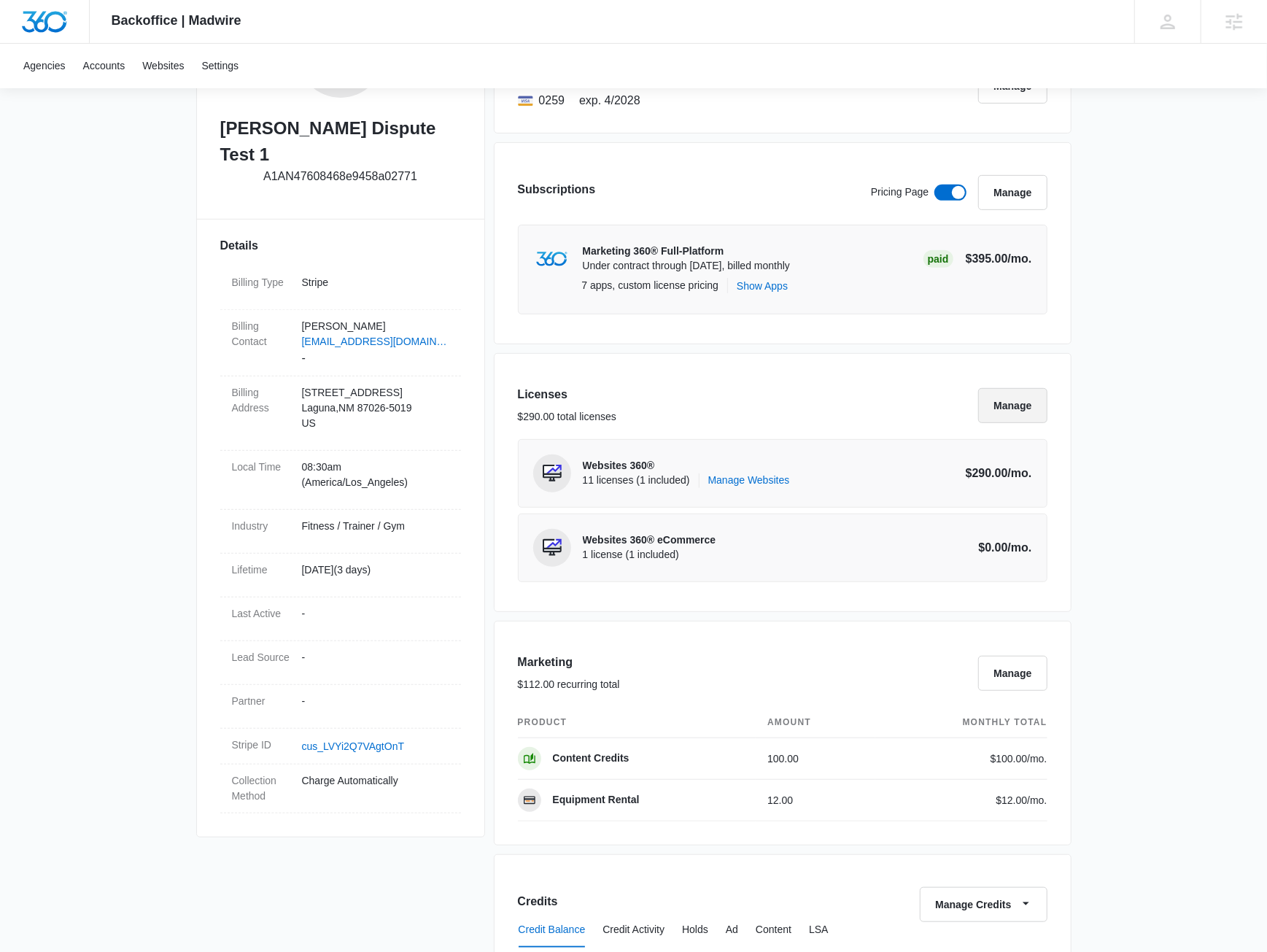
scroll to position [0, 0]
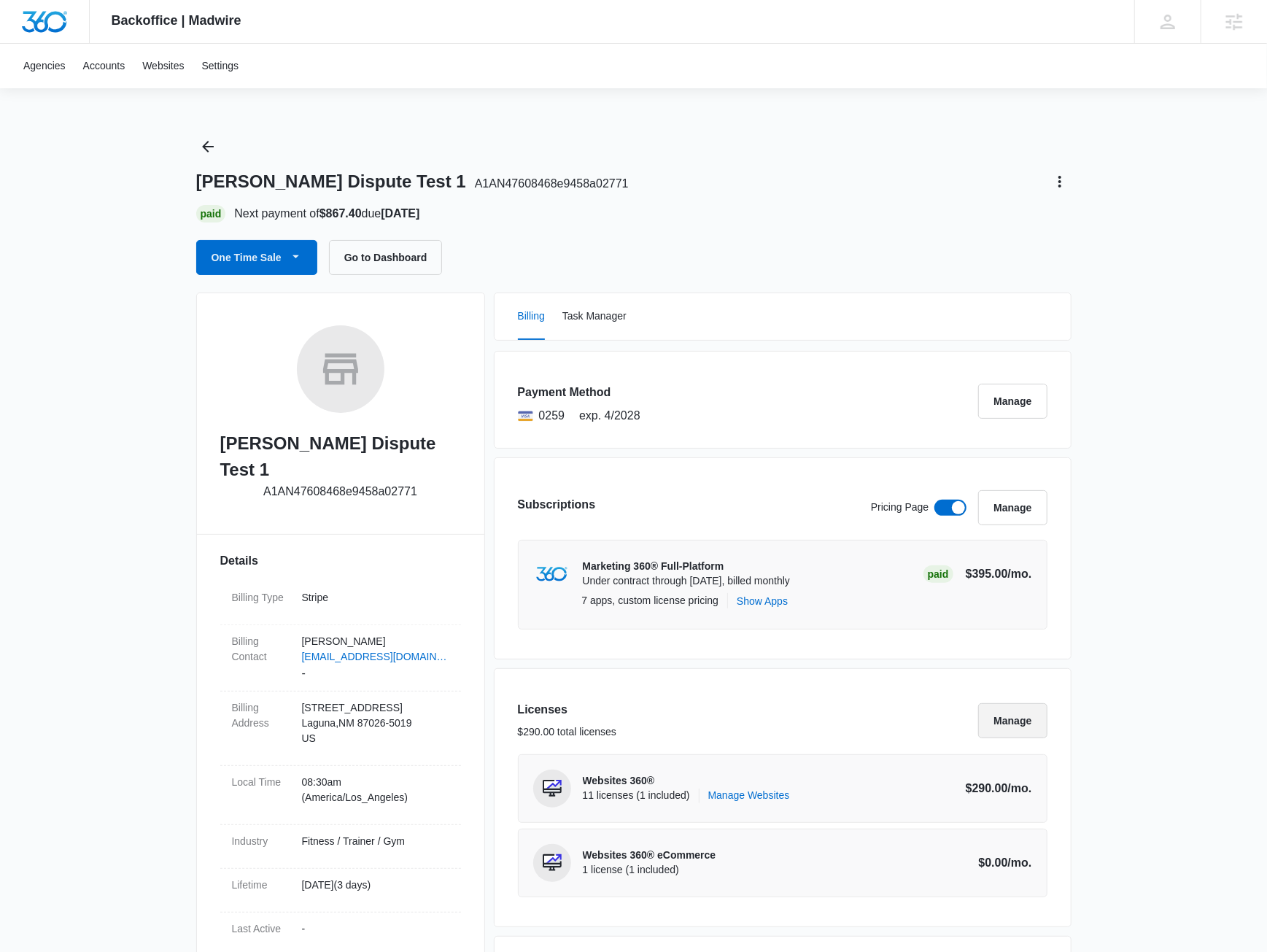
click at [1000, 733] on button "Manage" at bounding box center [1012, 721] width 68 height 35
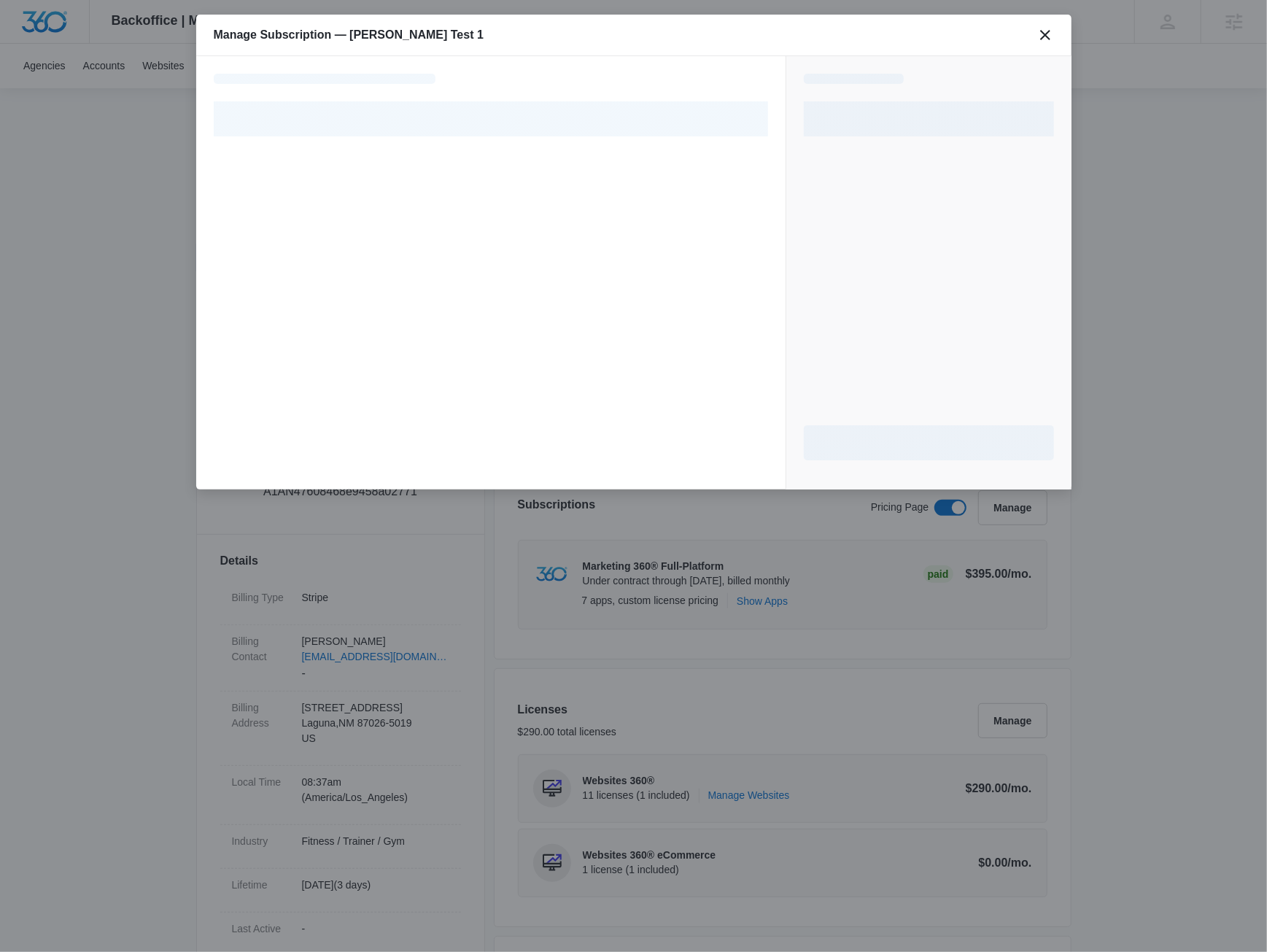
select select "pm_1SGkjsA4n8RTgNjUZX9Ez352"
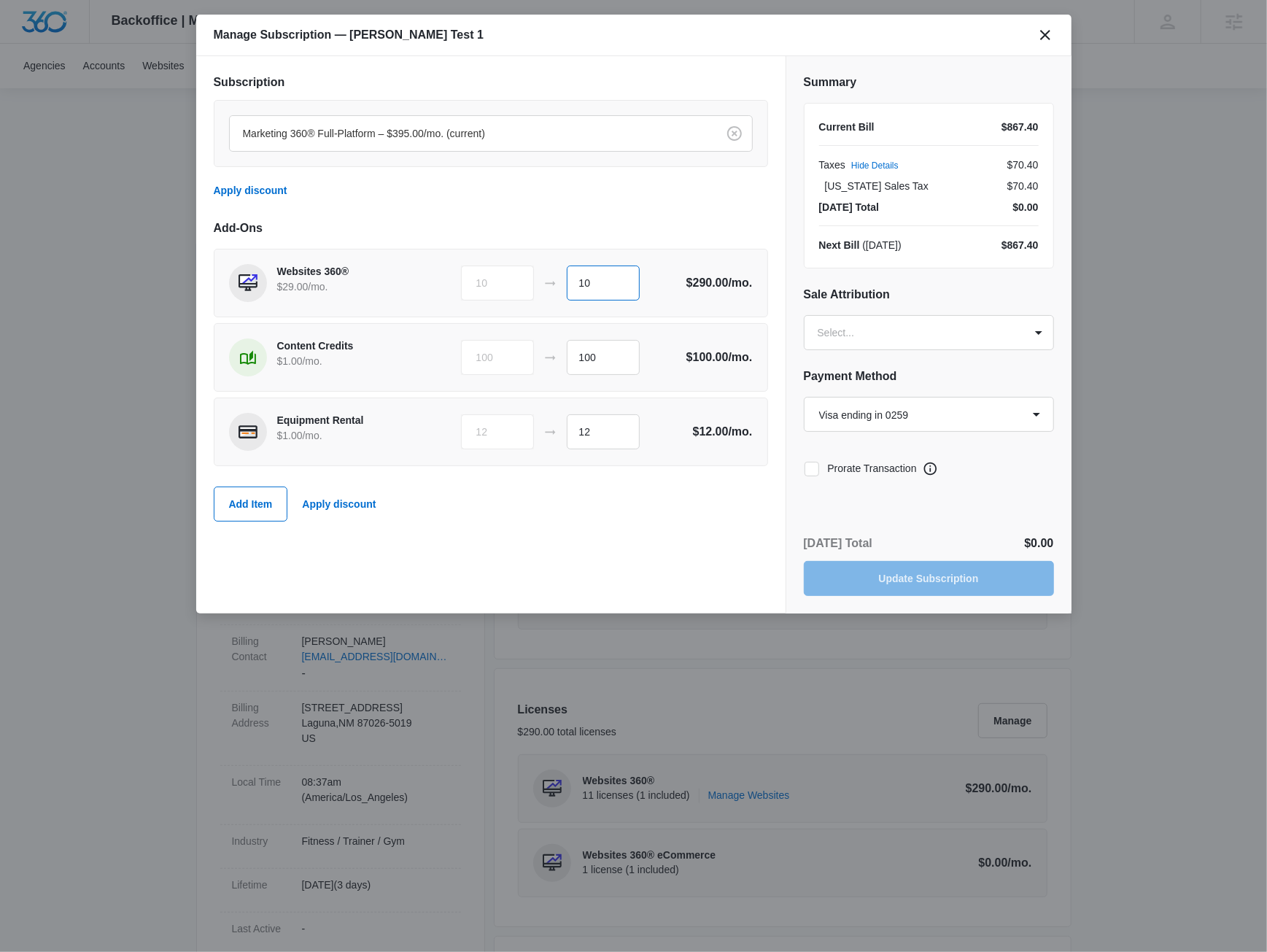
click at [607, 278] on input "10" at bounding box center [603, 283] width 73 height 35
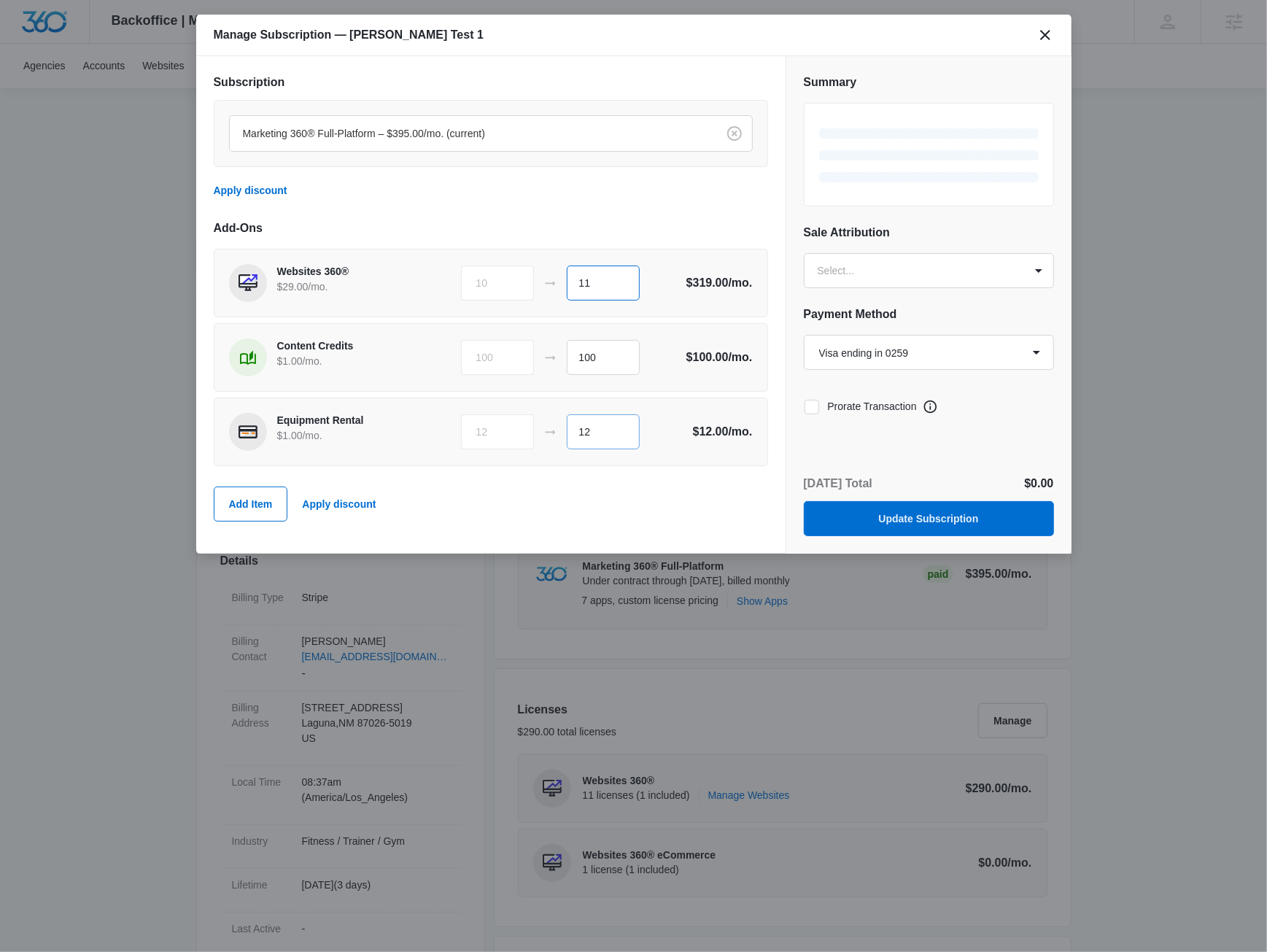
type input "11"
click at [625, 423] on input "12" at bounding box center [603, 432] width 73 height 35
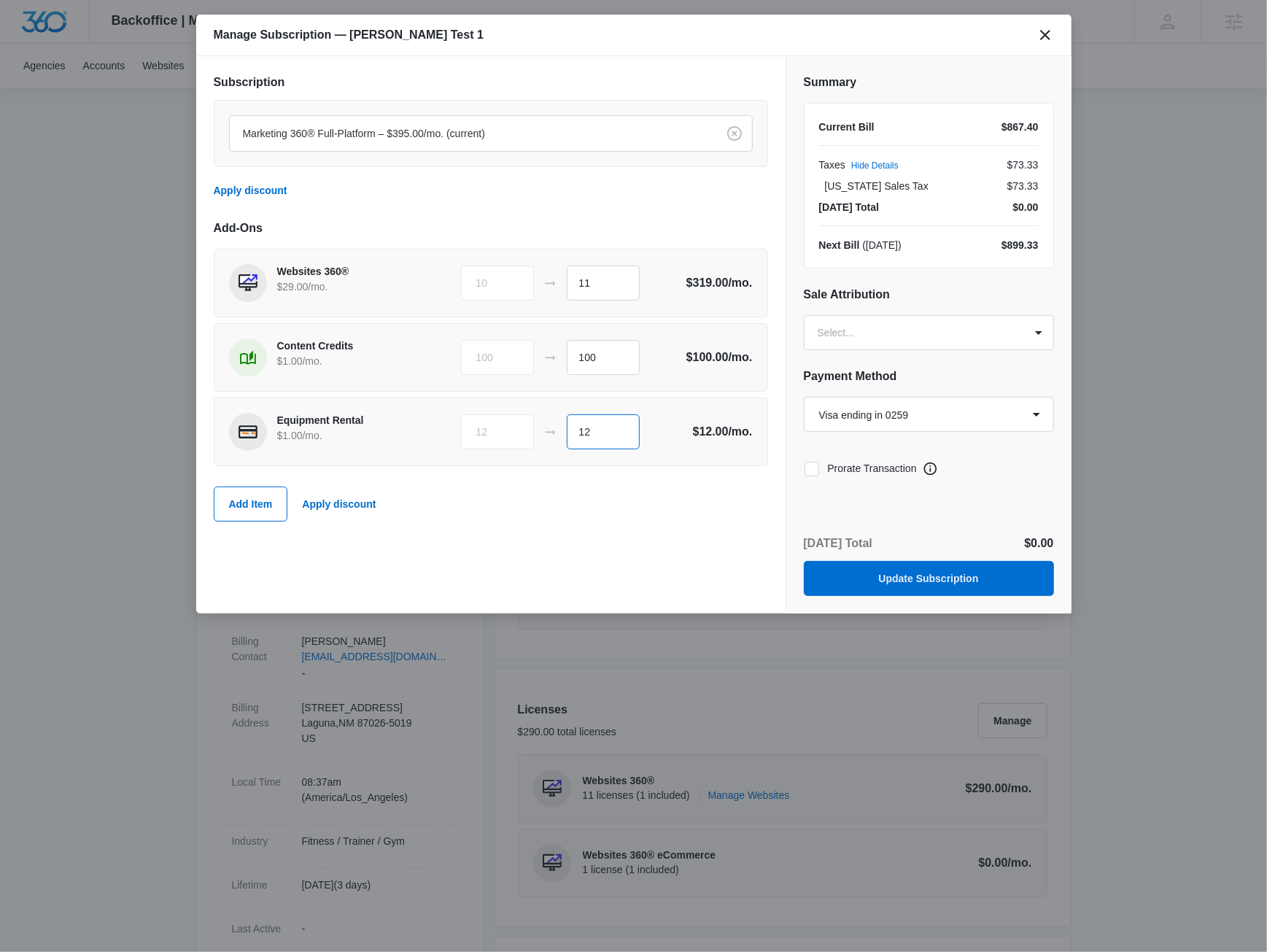
type input "1"
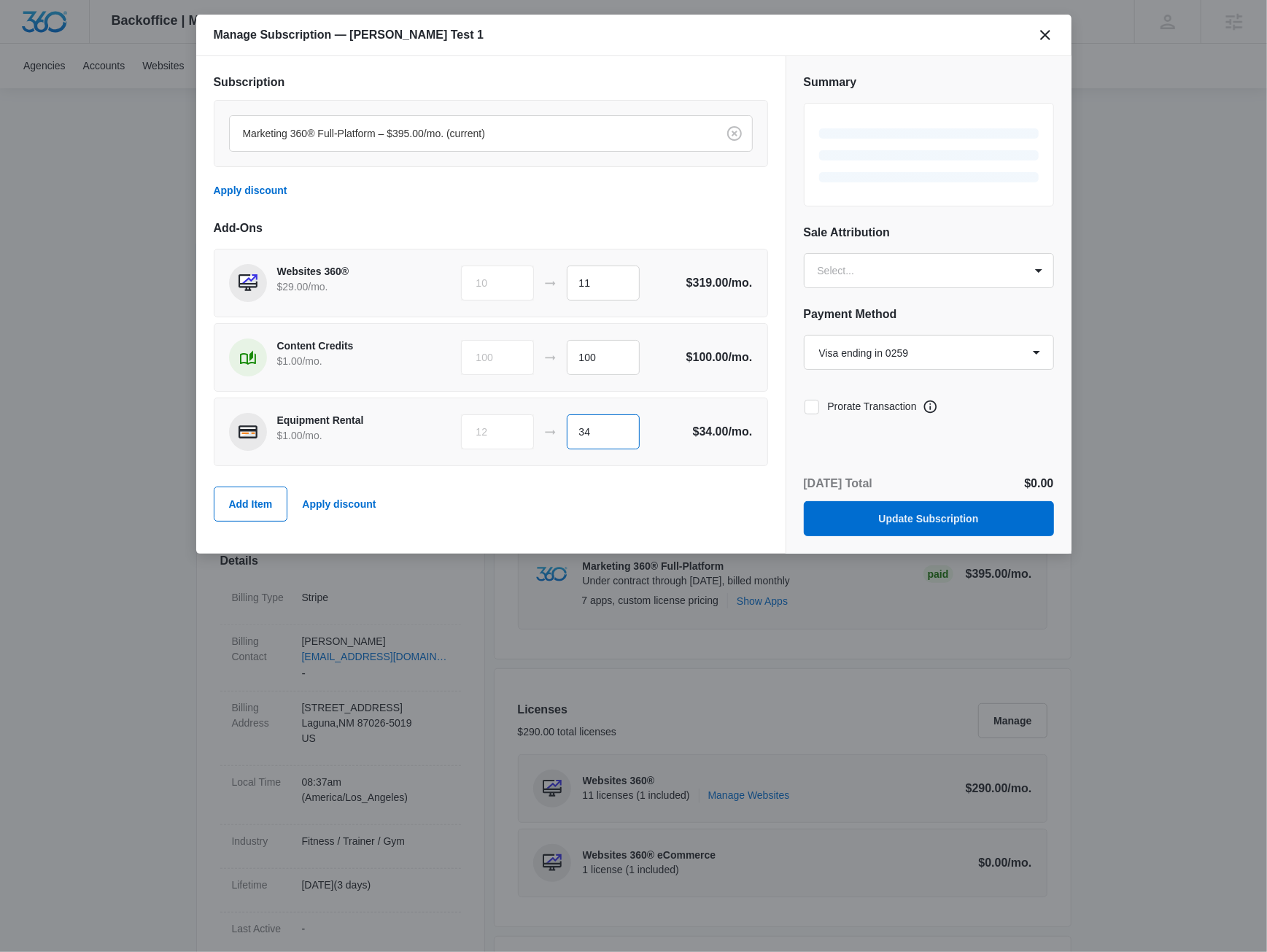
type input "34"
click at [625, 509] on div "Add Item Apply discount" at bounding box center [491, 504] width 554 height 64
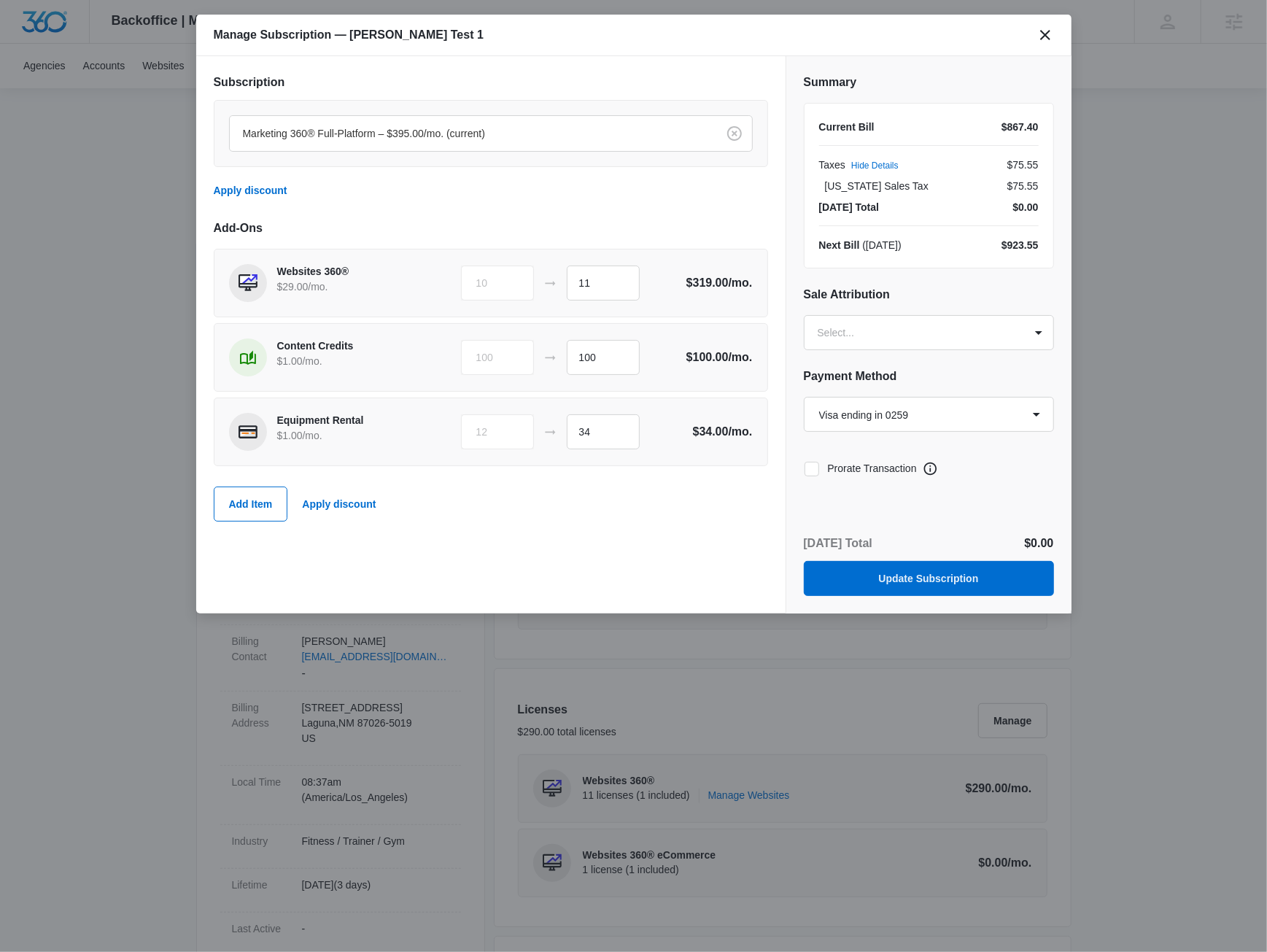
click at [814, 465] on icon at bounding box center [811, 469] width 13 height 13
click at [804, 469] on input "Prorate Transaction" at bounding box center [804, 469] width 1 height 1
checkbox input "true"
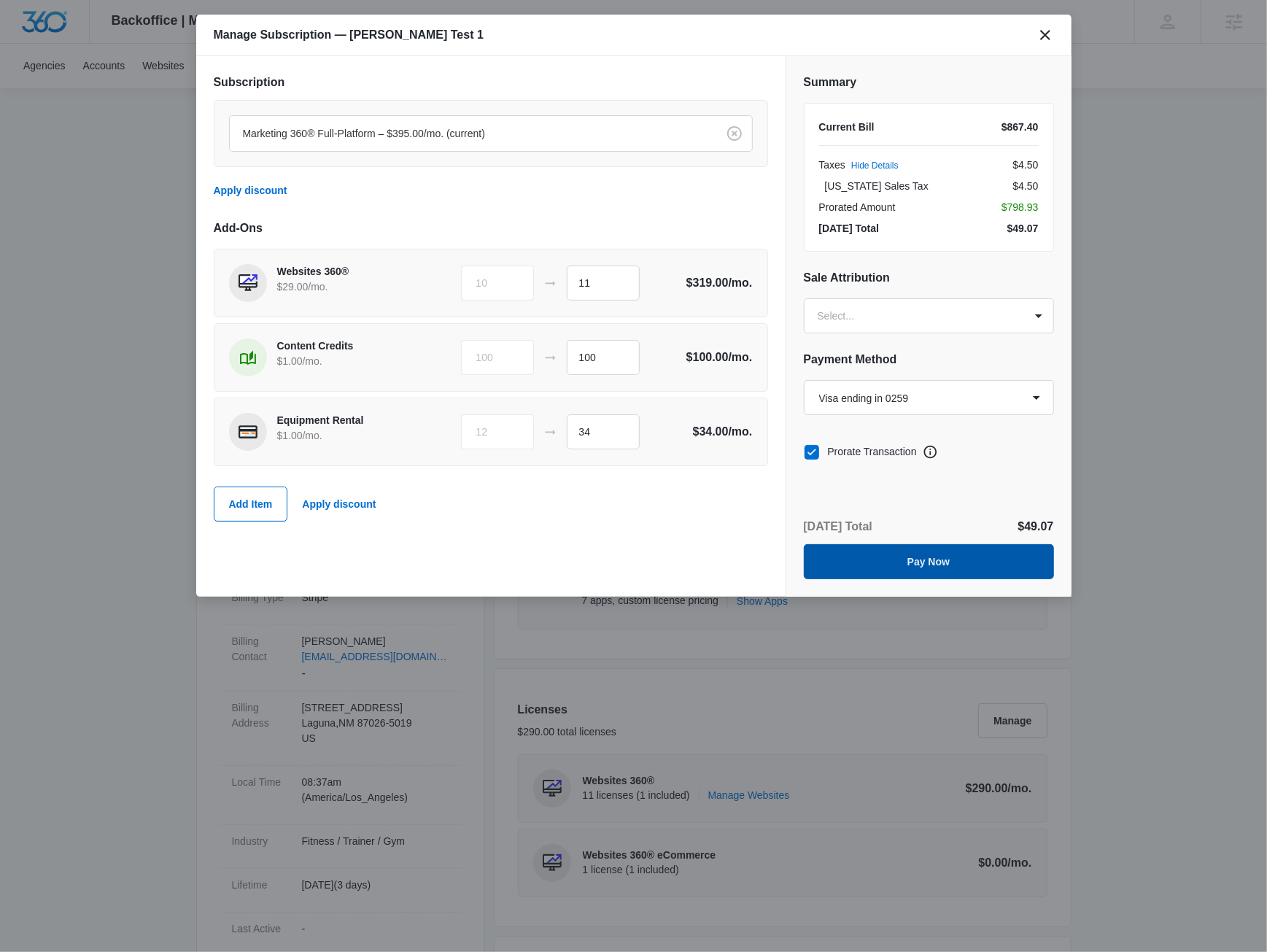
click at [967, 557] on button "Pay Now" at bounding box center [930, 562] width 250 height 35
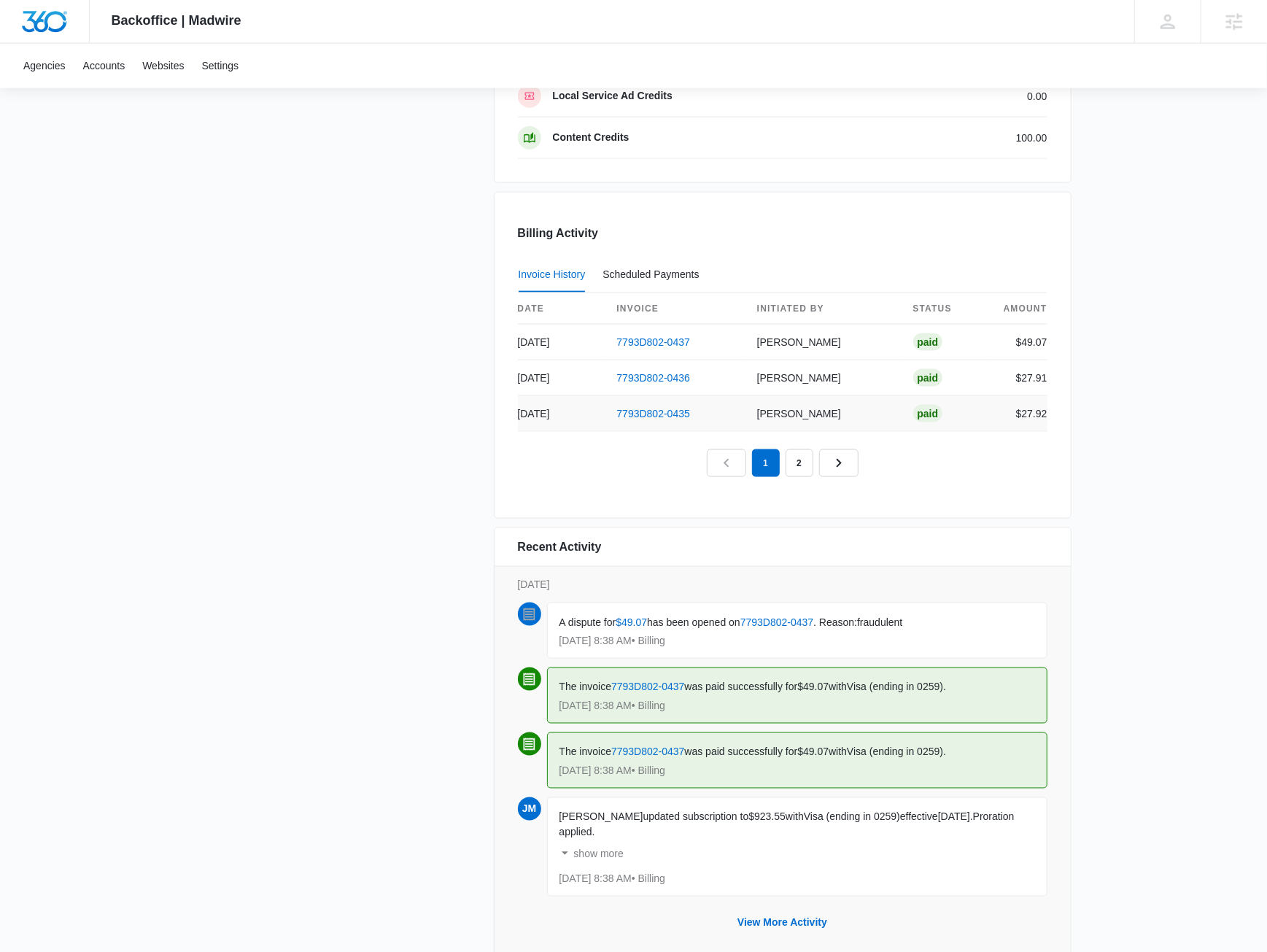
scroll to position [1290, 0]
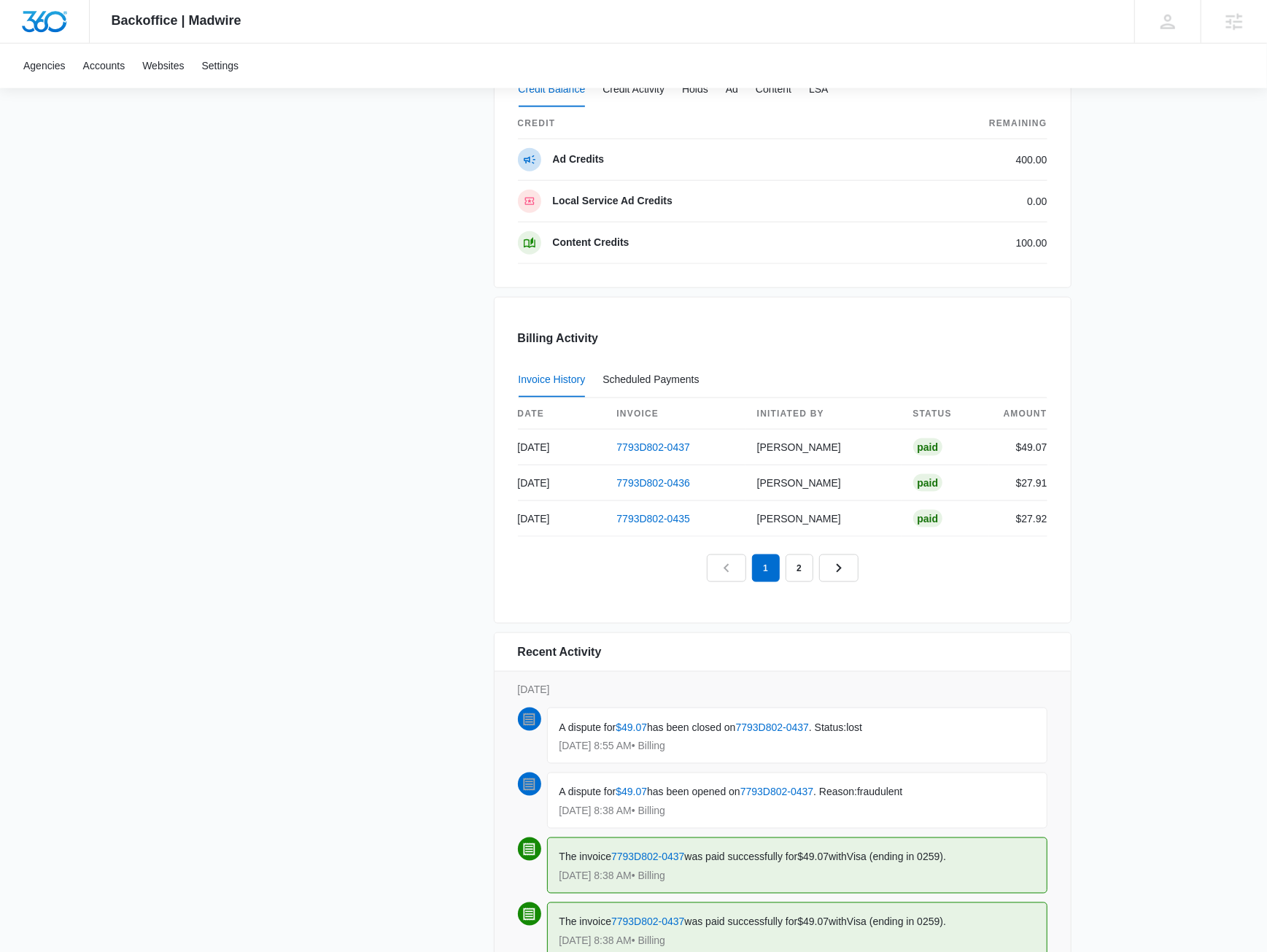
scroll to position [1248, 0]
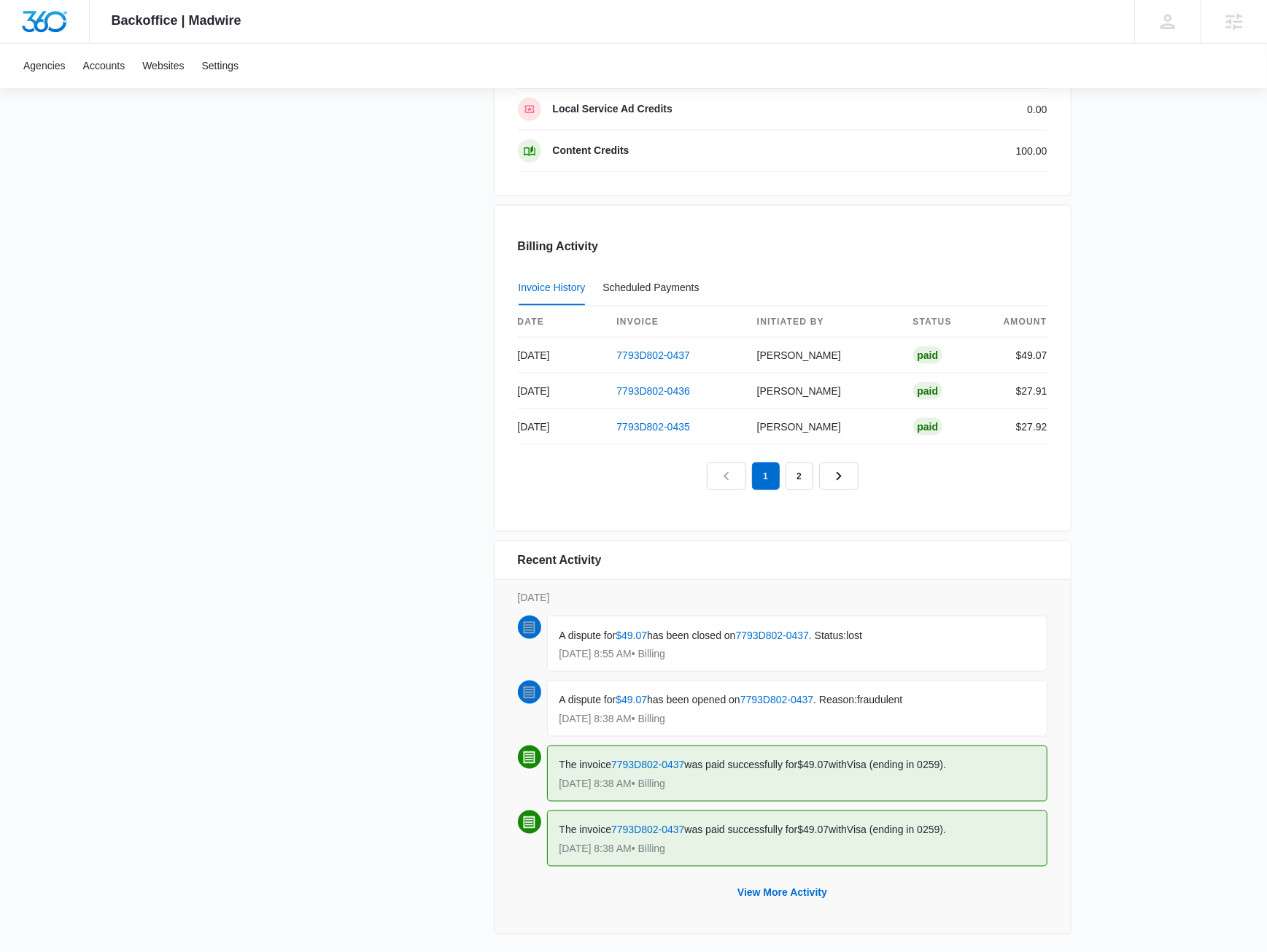
click at [847, 630] on span ". Status:" at bounding box center [828, 636] width 37 height 12
click at [907, 590] on p "Tuesday, October 14th" at bounding box center [783, 598] width 530 height 16
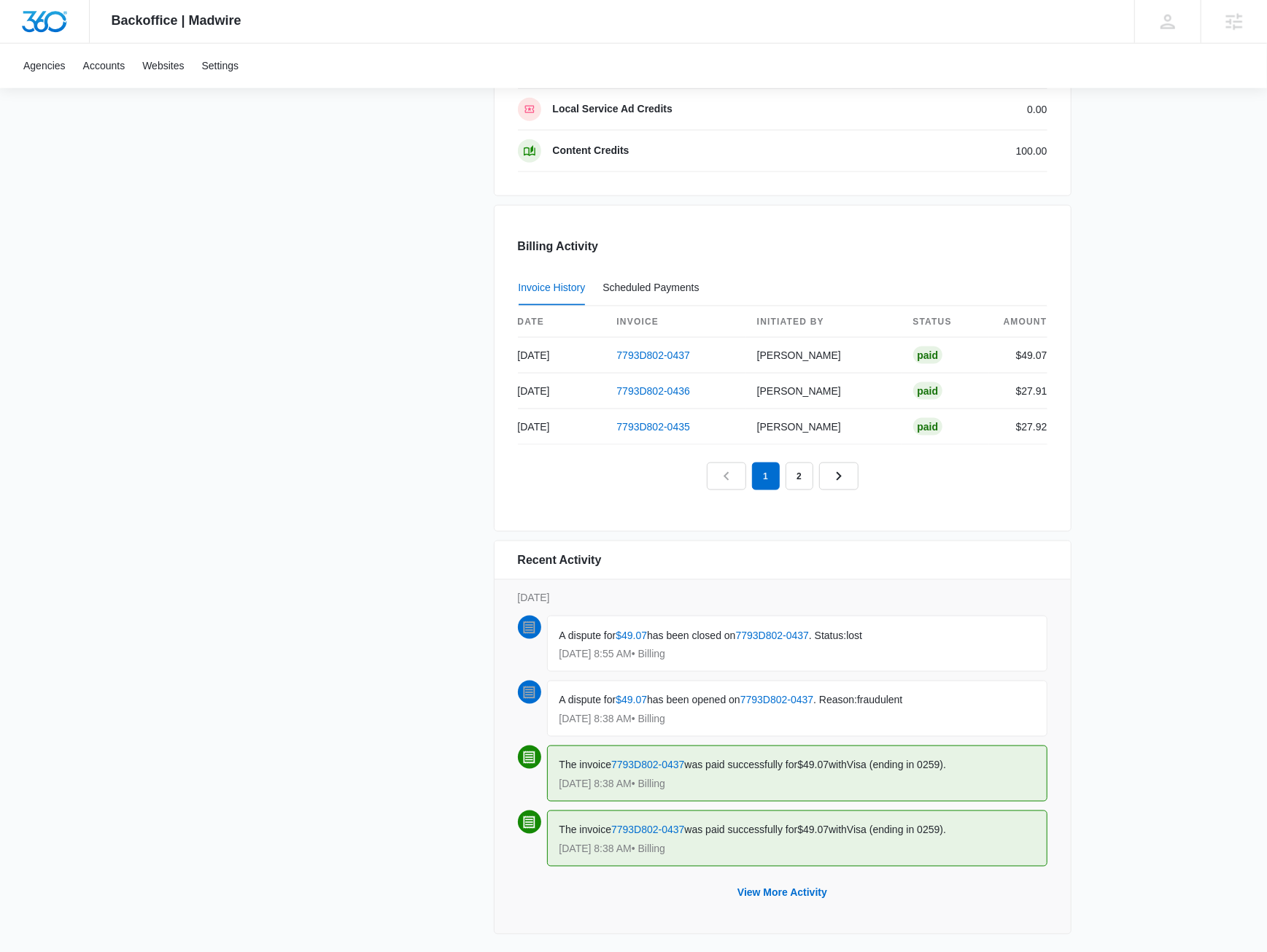
click at [898, 695] on span "fraudulent" at bounding box center [879, 701] width 45 height 12
click at [898, 695] on span "fraudulent" at bounding box center [879, 701] width 45 height 12
click at [899, 695] on span "fraudulent" at bounding box center [879, 701] width 45 height 12
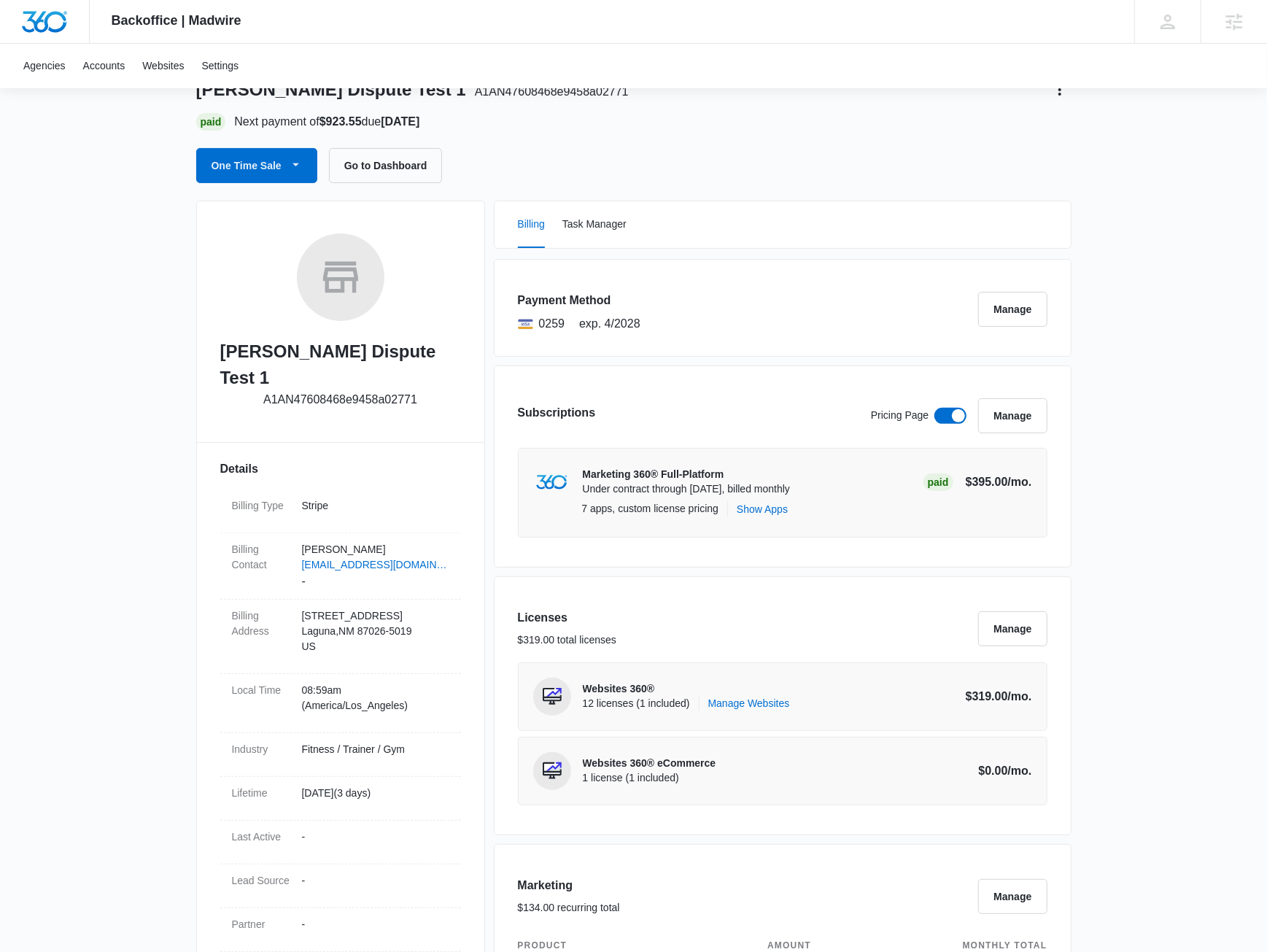
scroll to position [0, 0]
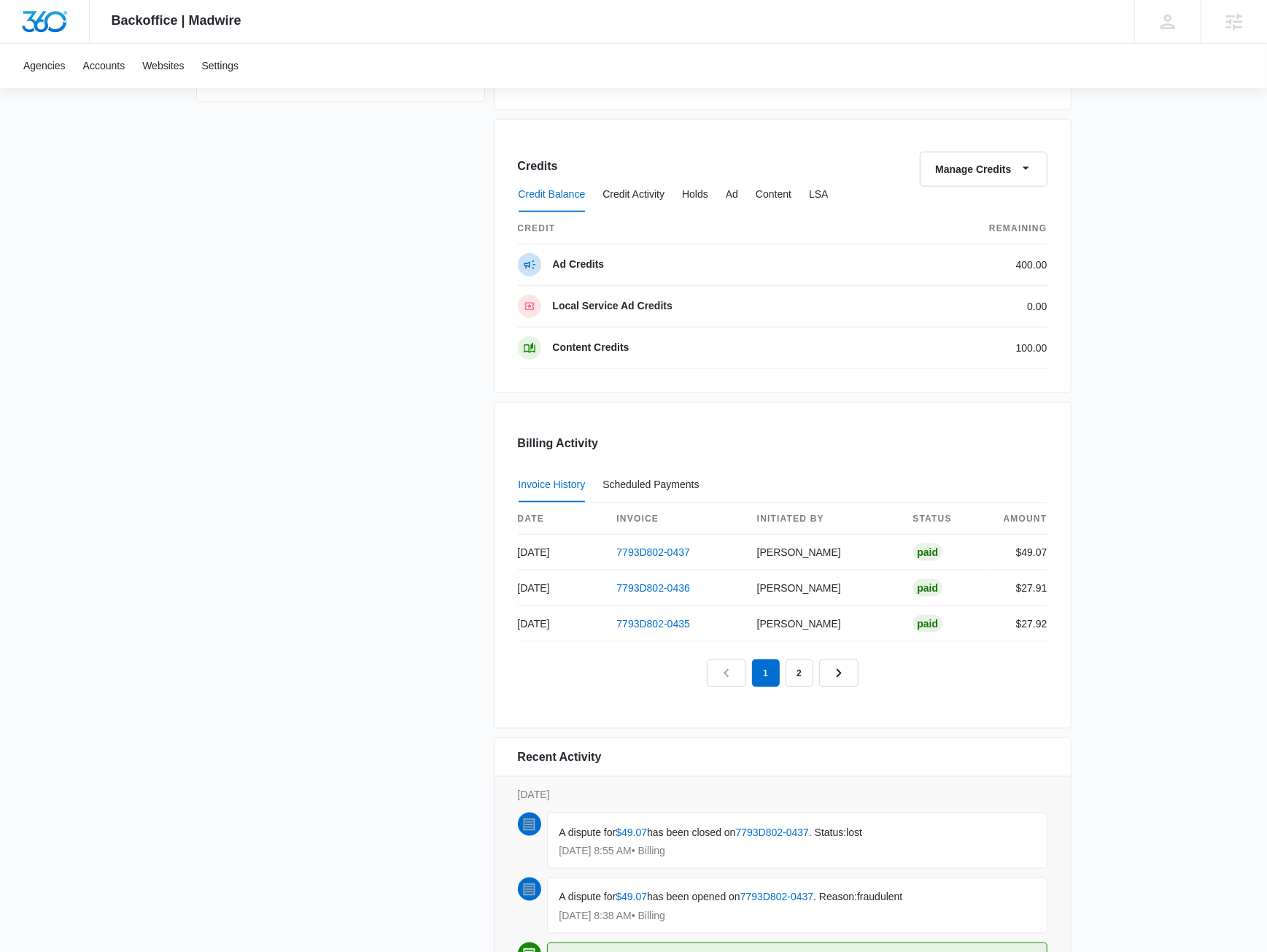
scroll to position [1248, 0]
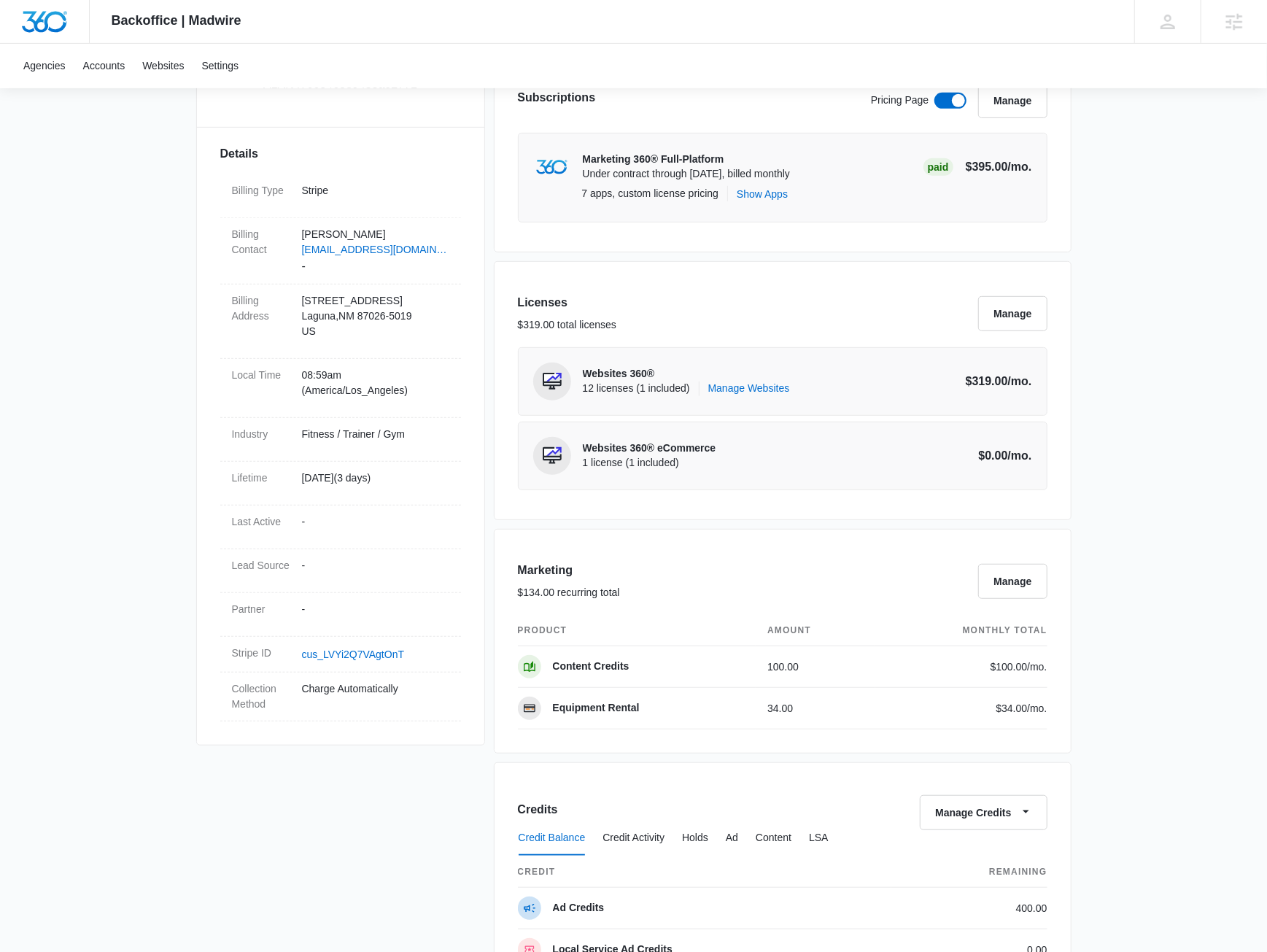
scroll to position [0, 0]
